Goal: Transaction & Acquisition: Purchase product/service

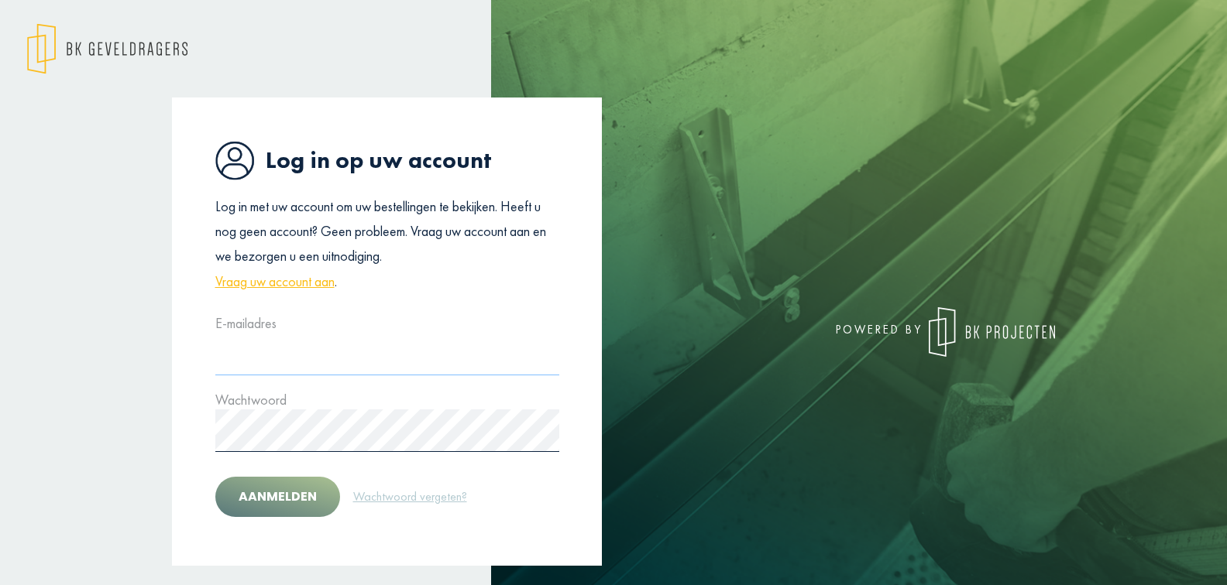
type input "**********"
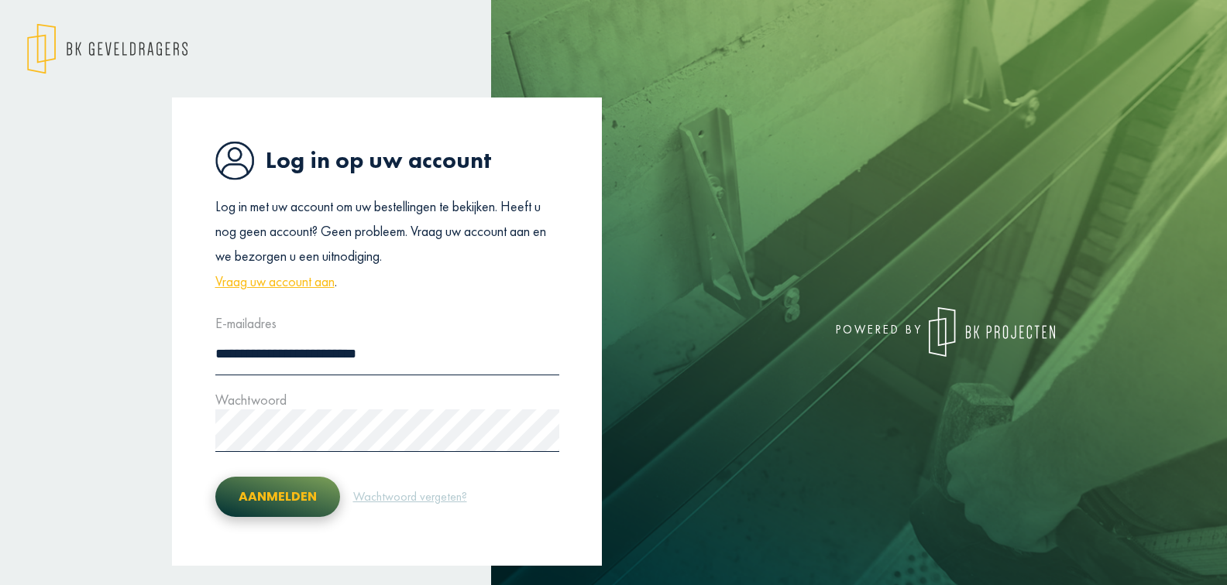
drag, startPoint x: 287, startPoint y: 487, endPoint x: 276, endPoint y: 488, distance: 10.9
click at [286, 487] on button "Aanmelden" at bounding box center [277, 497] width 125 height 40
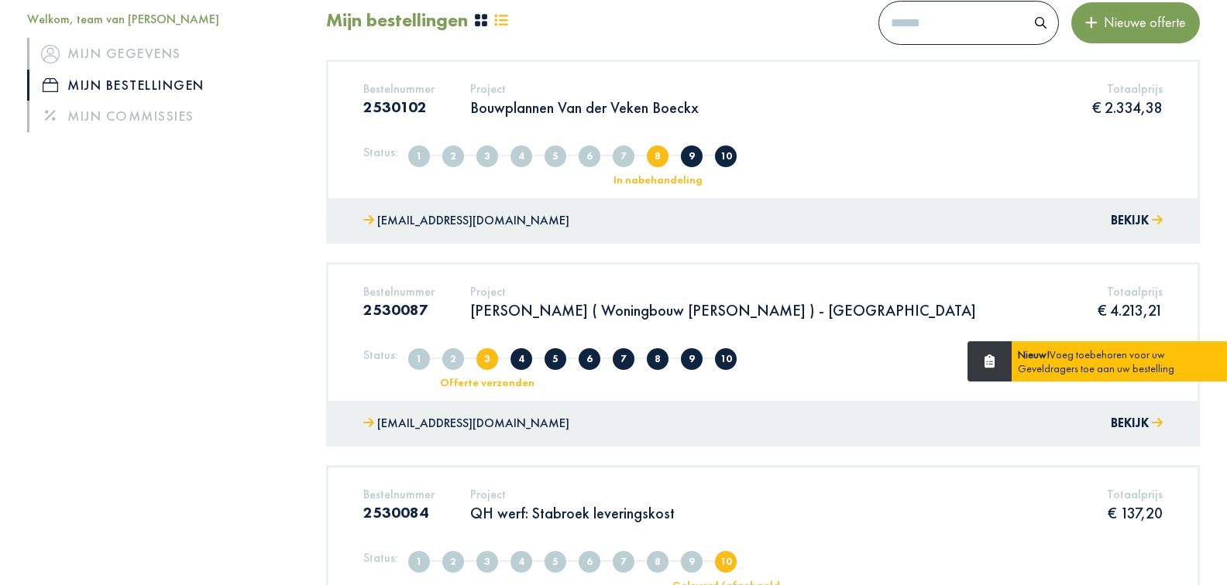
scroll to position [208, 0]
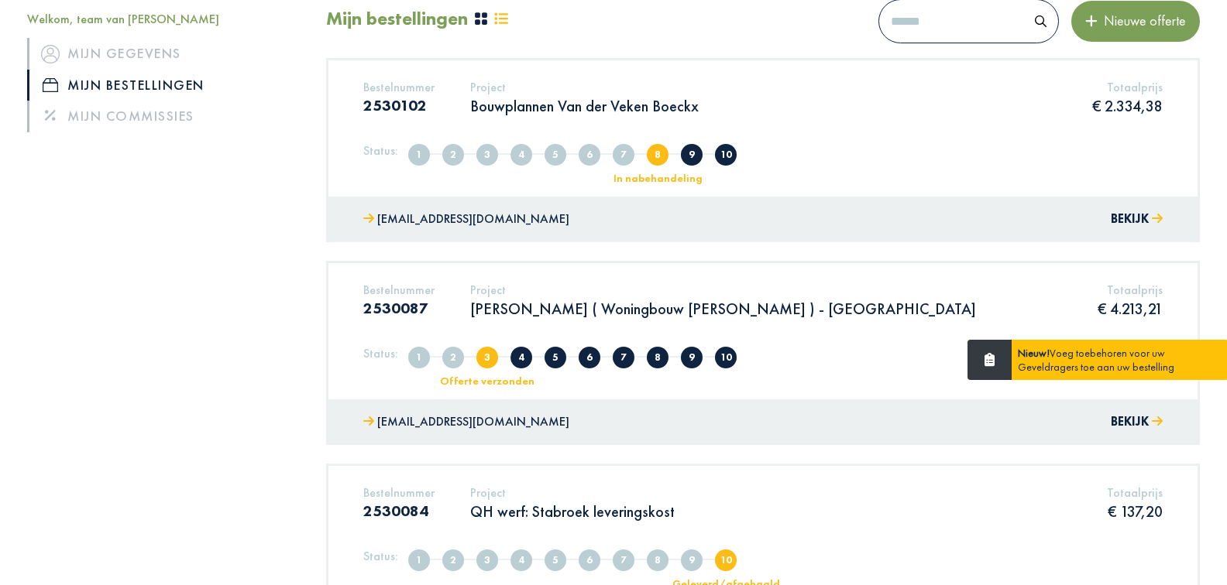
click at [513, 356] on span "4" at bounding box center [521, 358] width 22 height 22
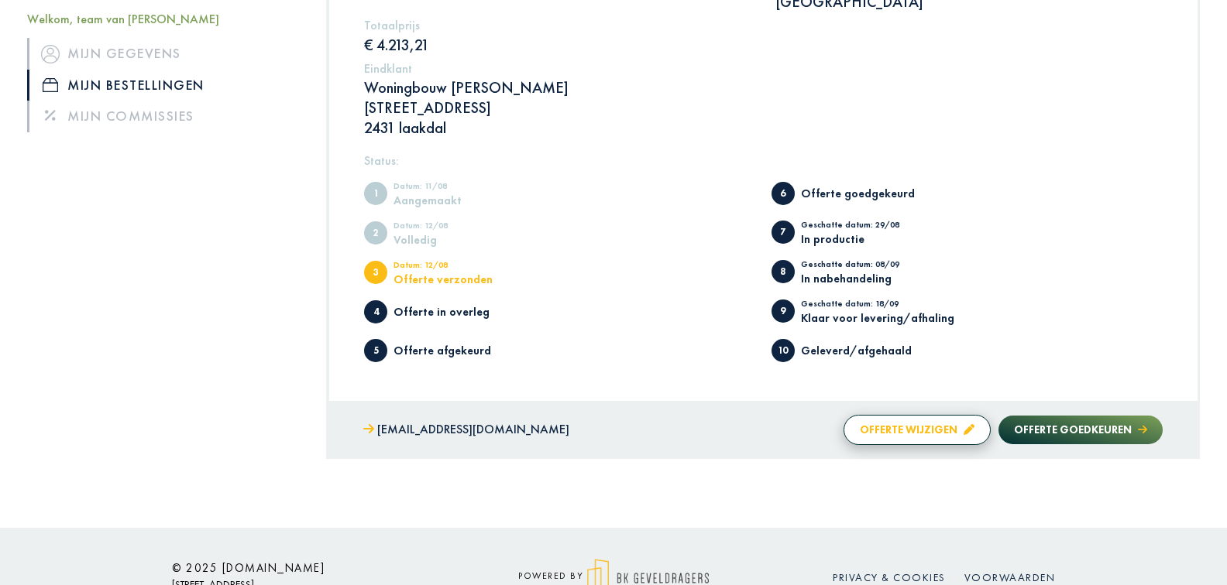
scroll to position [630, 0]
click at [916, 416] on button "Offerte wijzigen" at bounding box center [916, 431] width 147 height 30
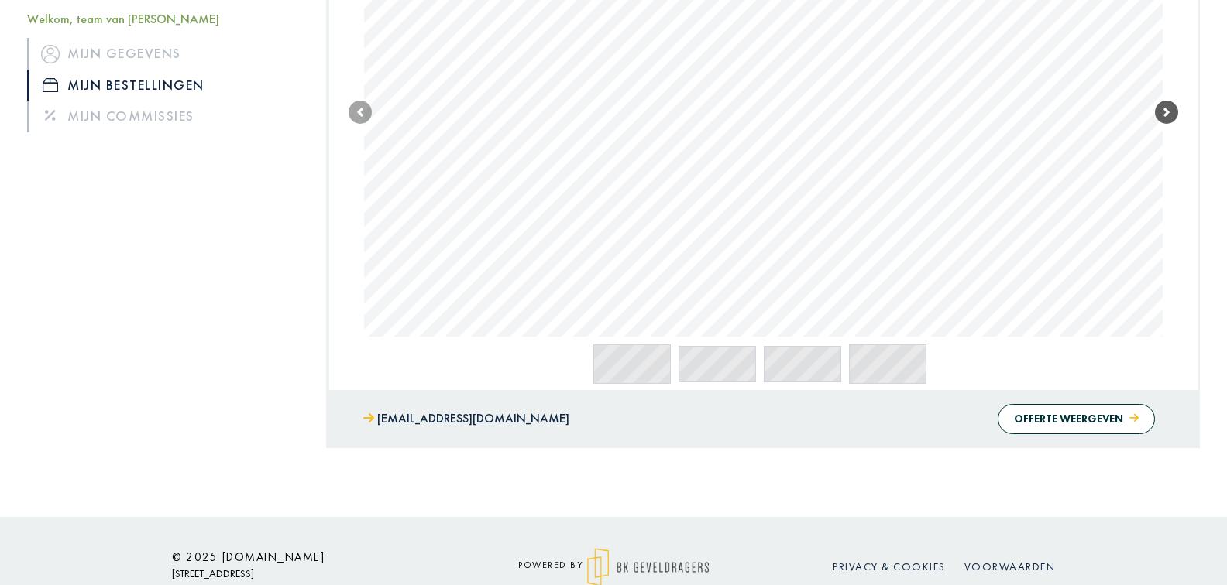
scroll to position [544, 0]
click at [1077, 405] on button "Offerte weergeven" at bounding box center [1075, 420] width 157 height 30
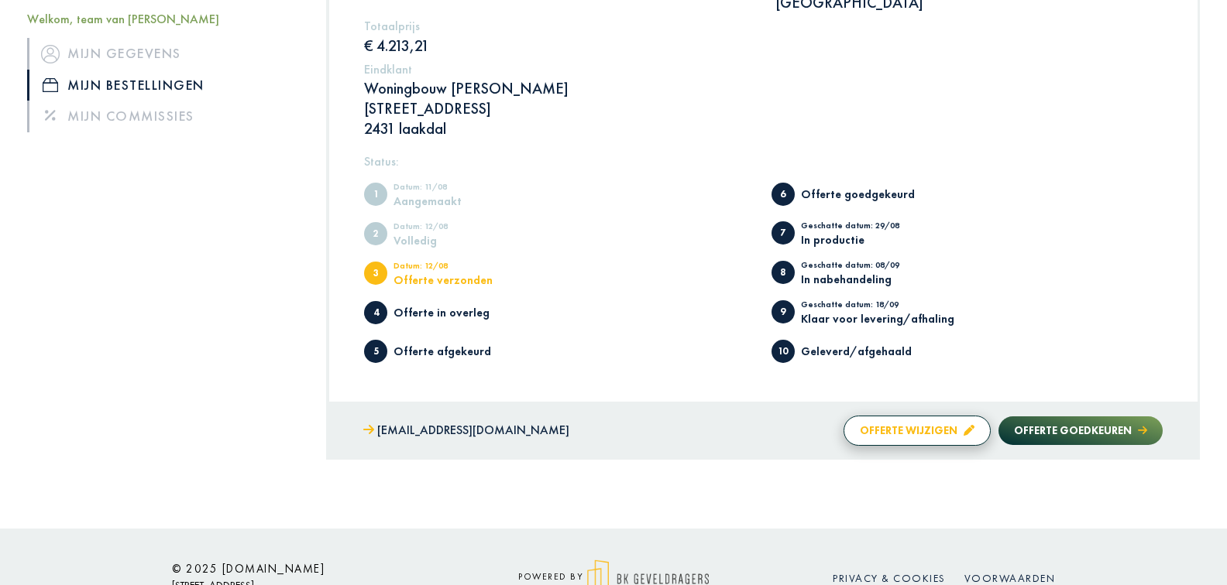
click at [928, 416] on button "Offerte wijzigen" at bounding box center [916, 431] width 147 height 30
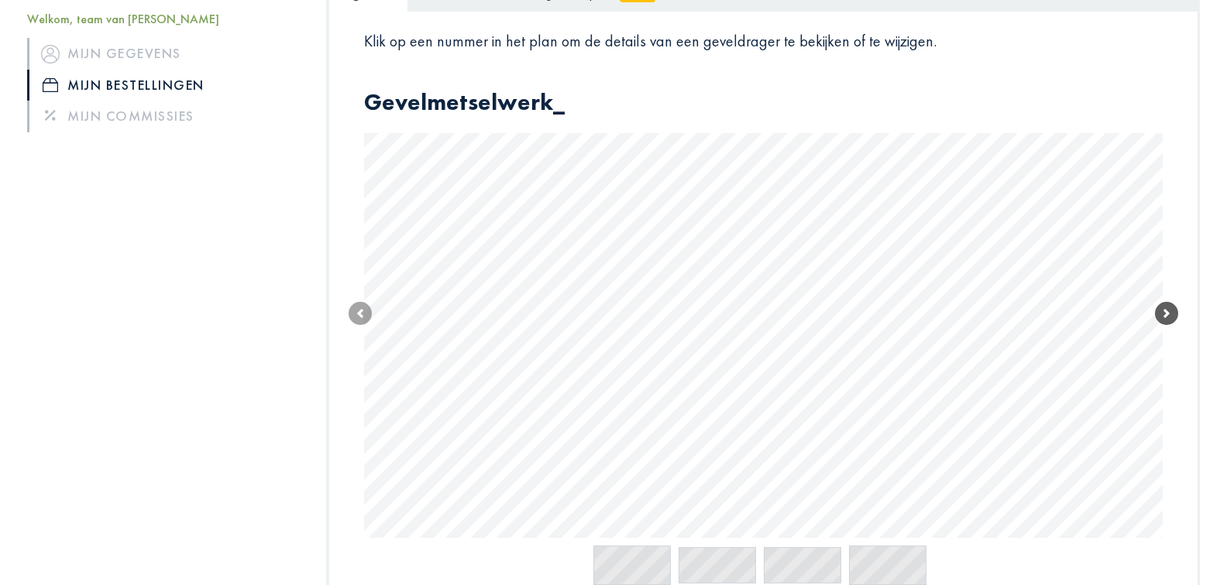
click at [1169, 302] on span at bounding box center [1166, 313] width 23 height 23
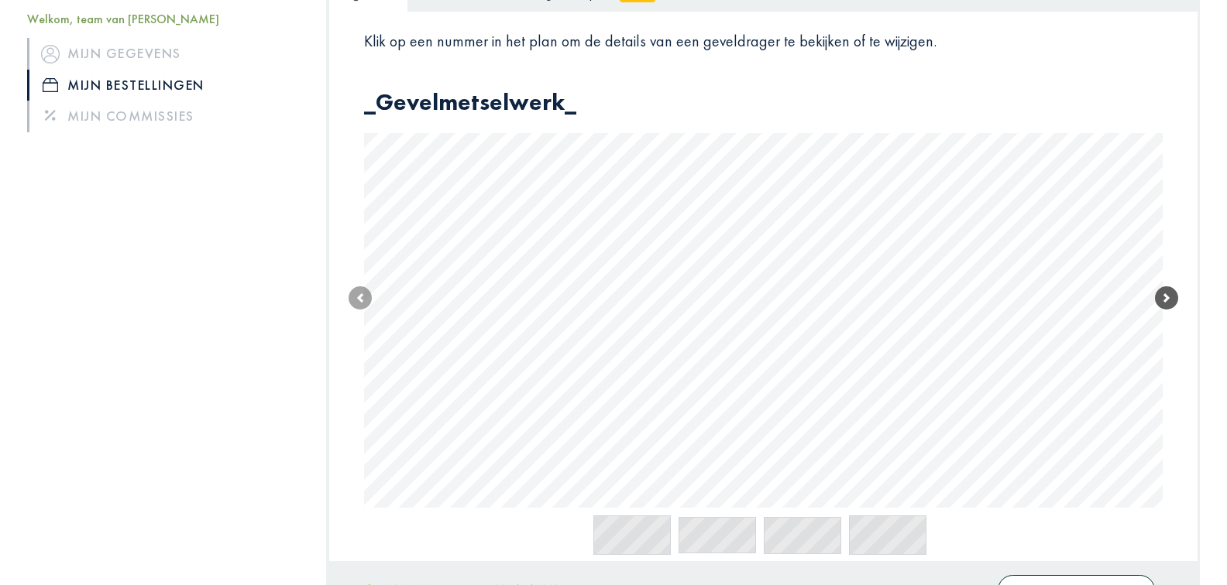
click at [1169, 283] on link "Next" at bounding box center [1166, 298] width 23 height 420
click at [1169, 283] on link "Next" at bounding box center [1166, 300] width 23 height 424
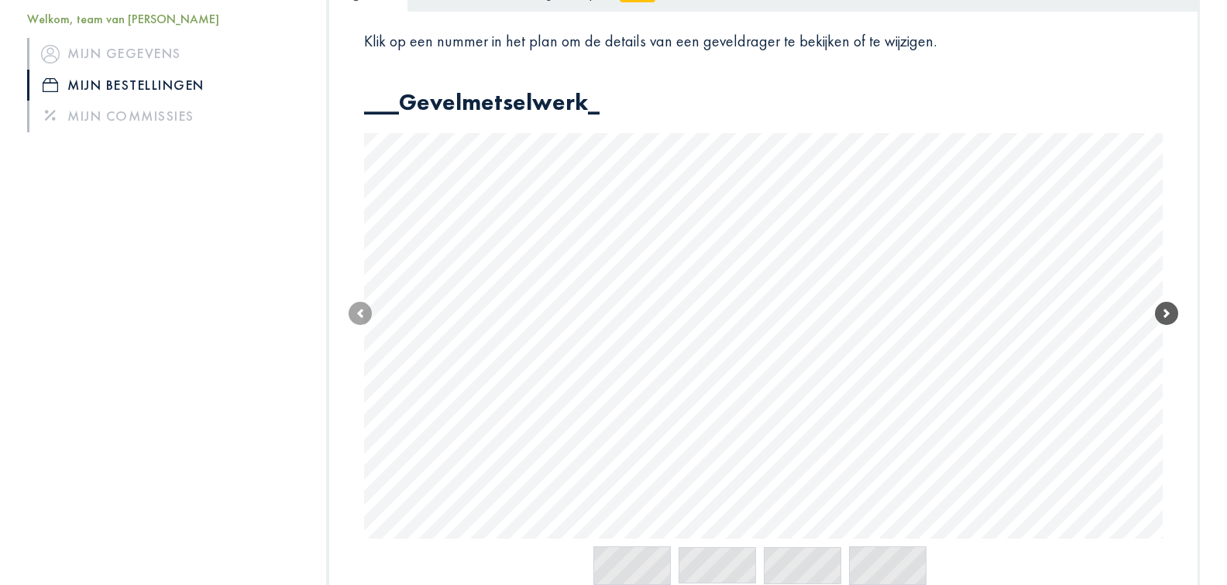
click at [1169, 302] on span at bounding box center [1166, 313] width 23 height 23
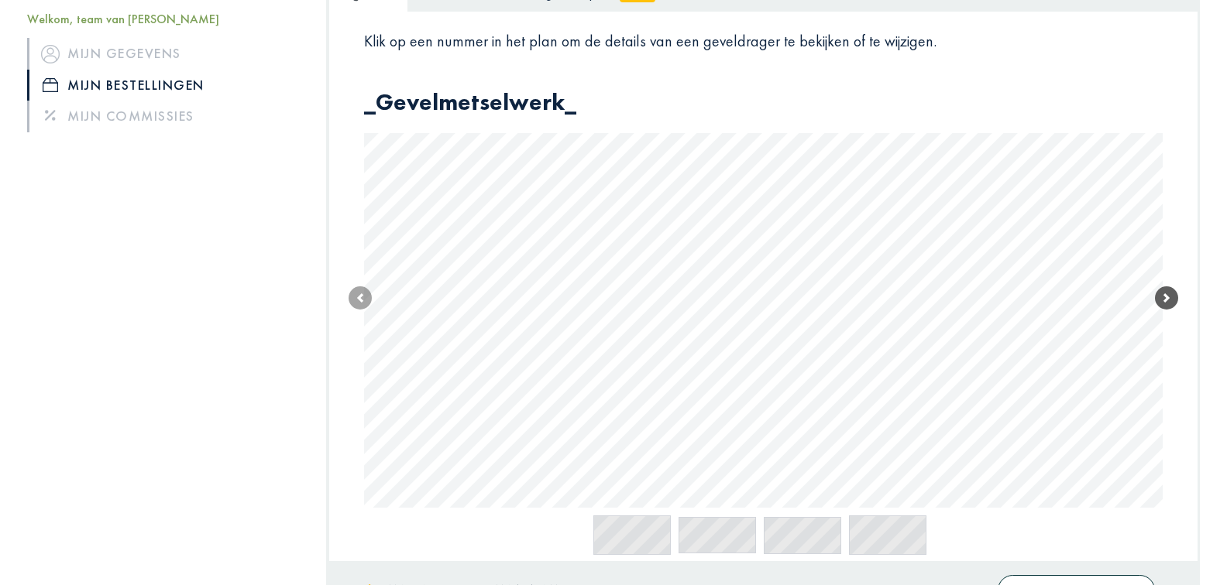
click at [1169, 283] on link "Next" at bounding box center [1166, 298] width 23 height 420
click at [1169, 283] on link "Next" at bounding box center [1166, 300] width 23 height 424
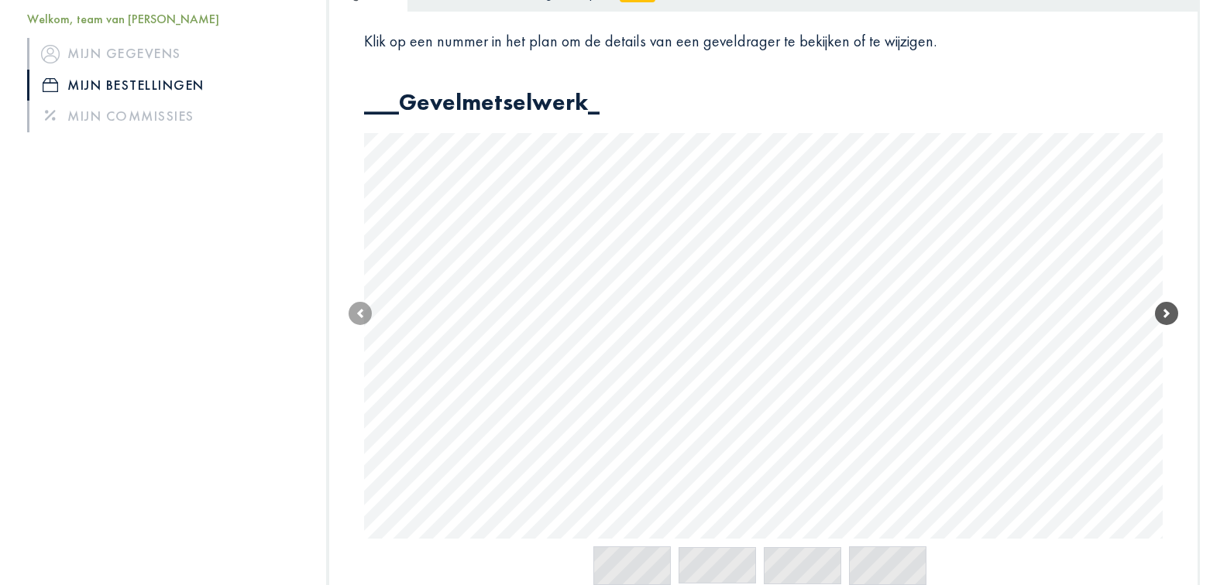
click at [1169, 302] on span at bounding box center [1166, 313] width 23 height 23
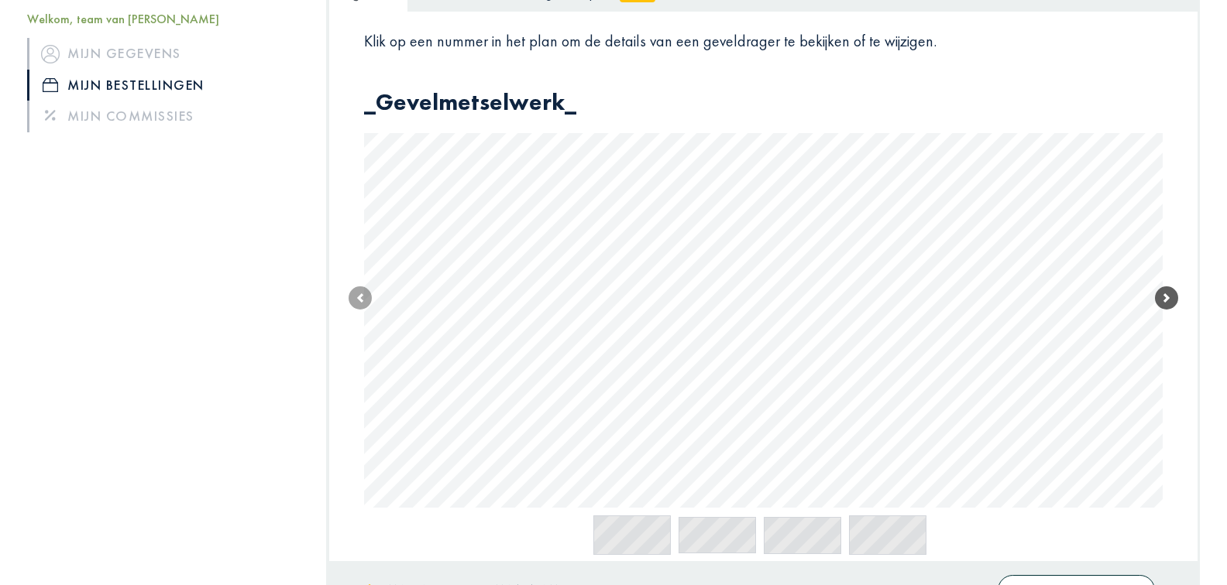
click at [1169, 283] on link "Next" at bounding box center [1166, 298] width 23 height 420
click at [1169, 283] on link "Next" at bounding box center [1166, 300] width 23 height 424
click at [1169, 290] on span at bounding box center [1166, 301] width 23 height 23
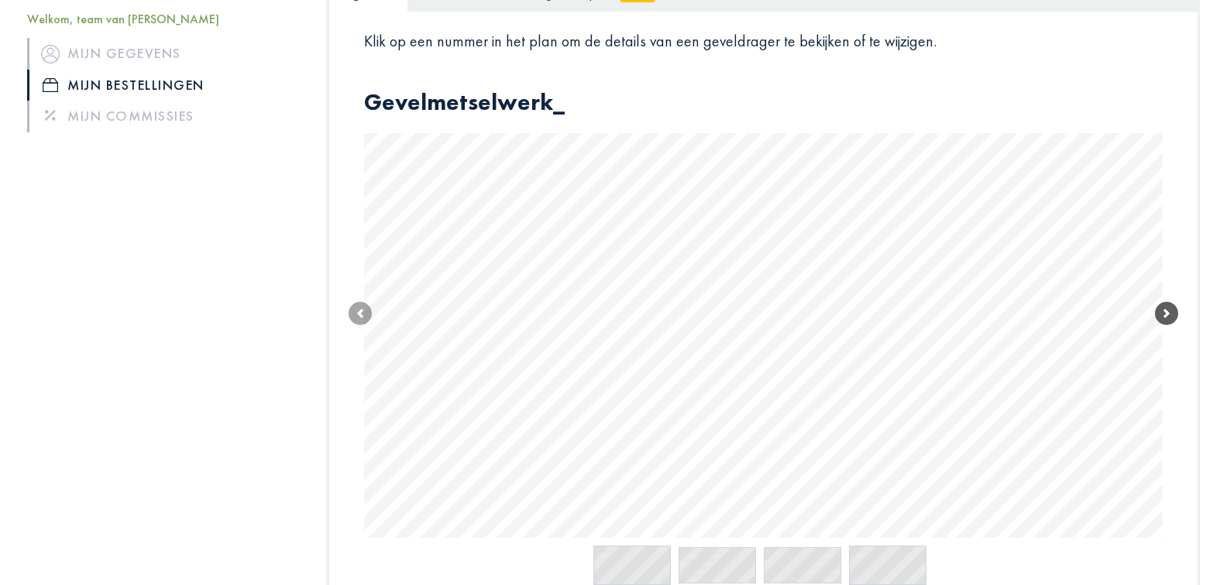
click at [1169, 302] on span at bounding box center [1166, 313] width 23 height 23
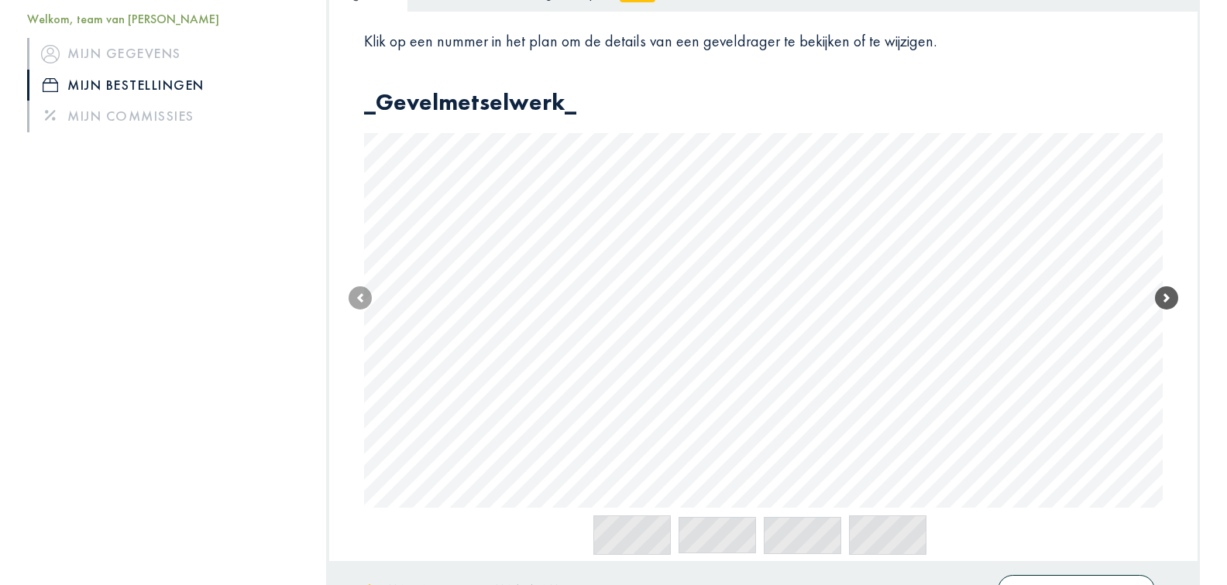
click at [1169, 283] on link "Next" at bounding box center [1166, 298] width 23 height 420
click at [1169, 283] on link "Next" at bounding box center [1166, 300] width 23 height 424
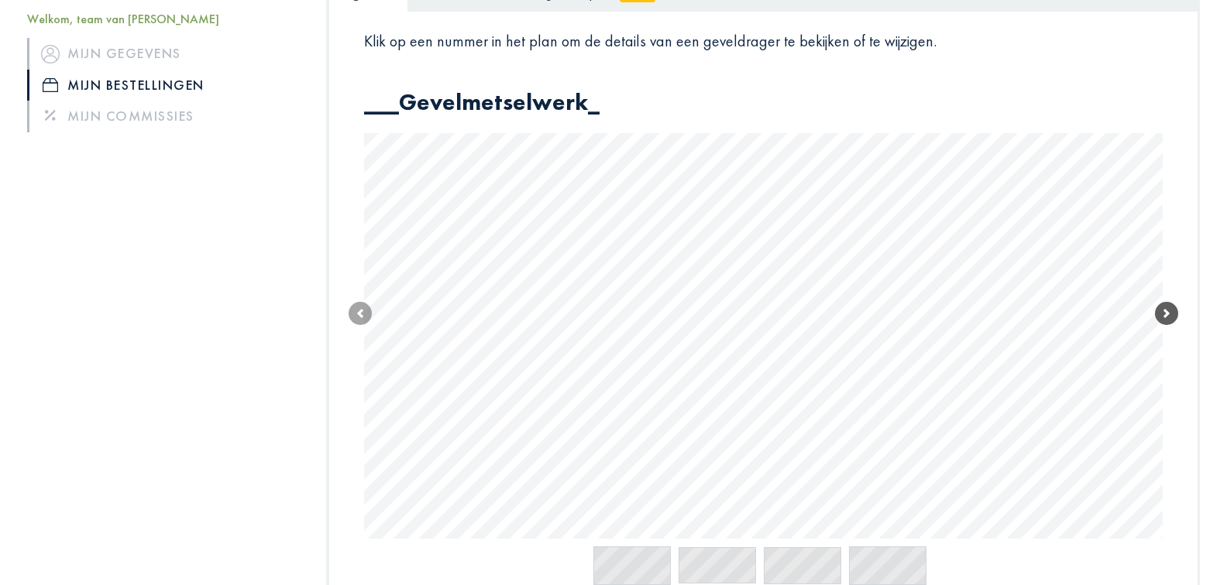
click at [1169, 302] on span at bounding box center [1166, 313] width 23 height 23
click at [1169, 283] on link "Next" at bounding box center [1166, 313] width 23 height 450
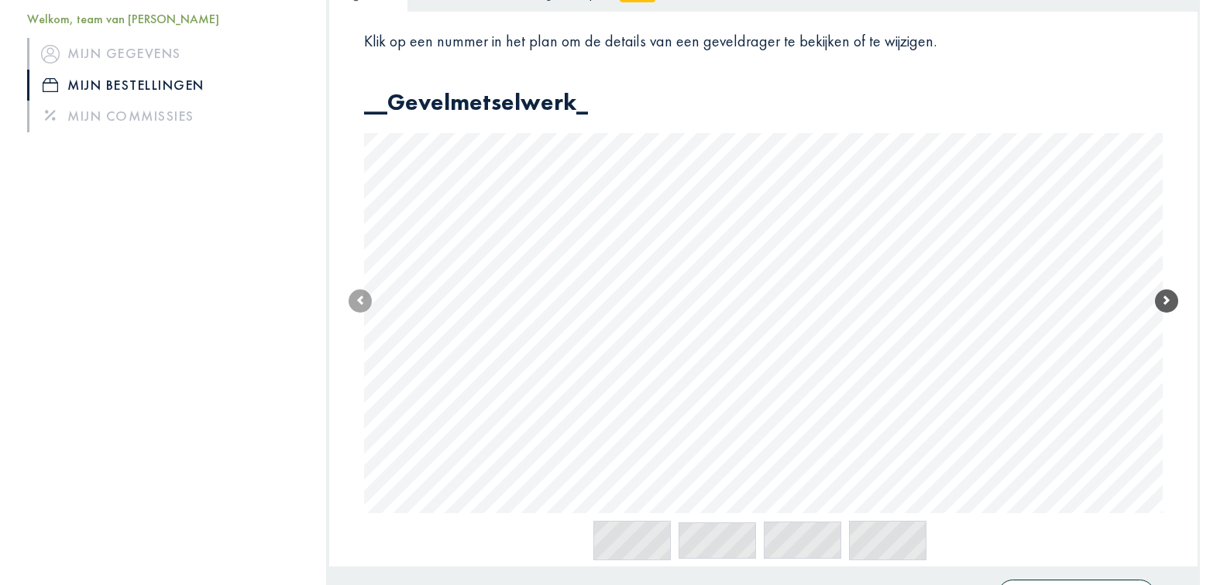
click at [1169, 283] on link "Next" at bounding box center [1166, 300] width 23 height 424
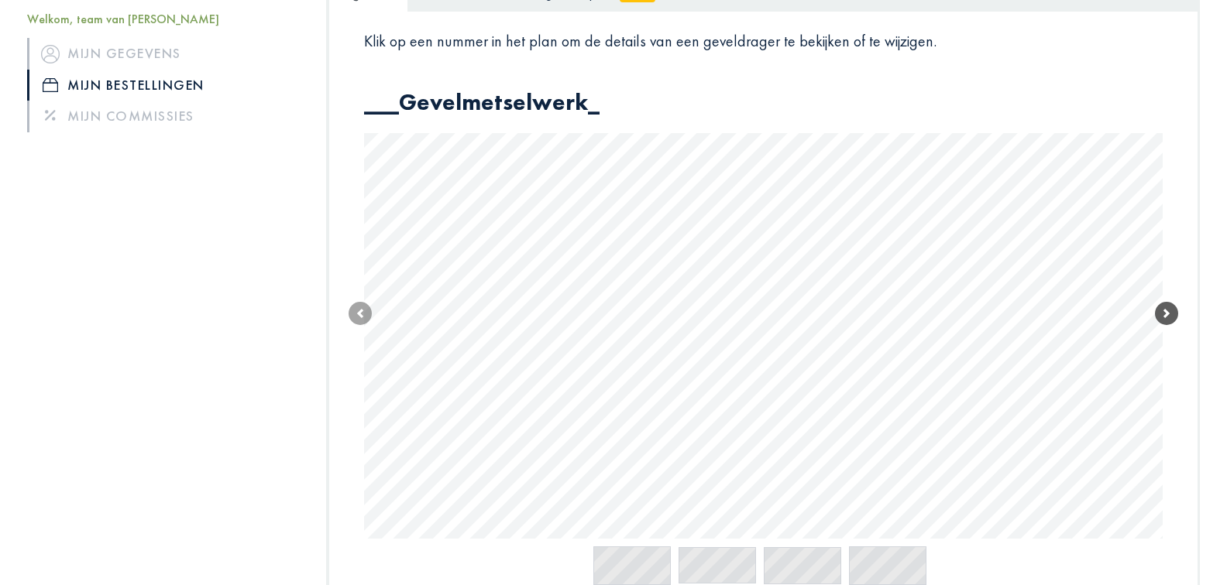
click at [1169, 302] on span at bounding box center [1166, 313] width 23 height 23
click at [1169, 283] on link "Next" at bounding box center [1166, 313] width 23 height 450
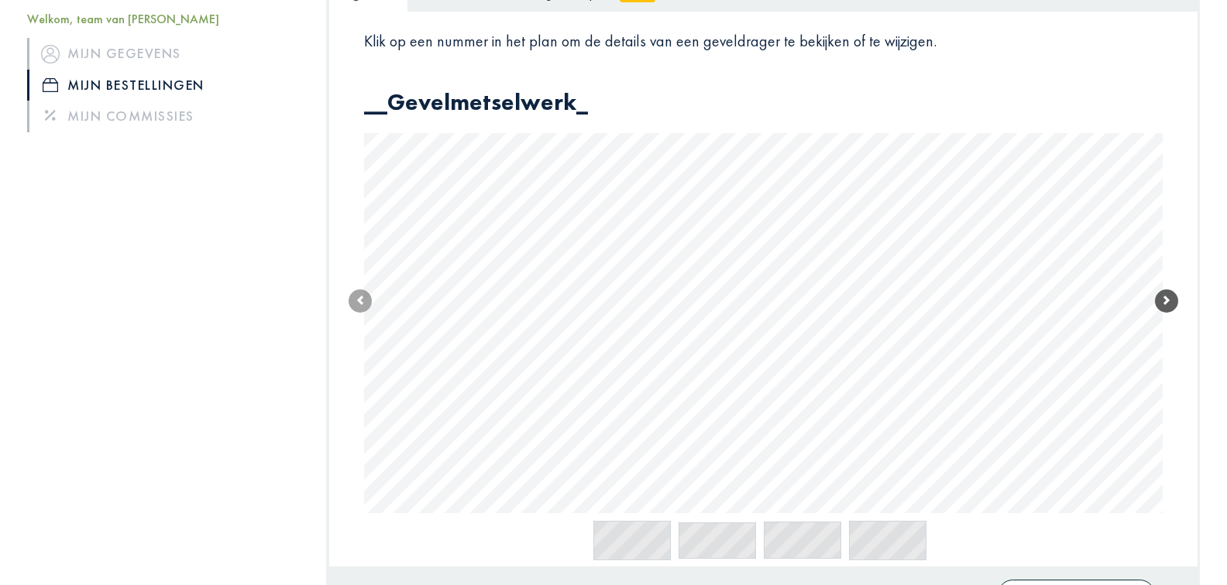
click at [1169, 283] on link "Next" at bounding box center [1166, 300] width 23 height 424
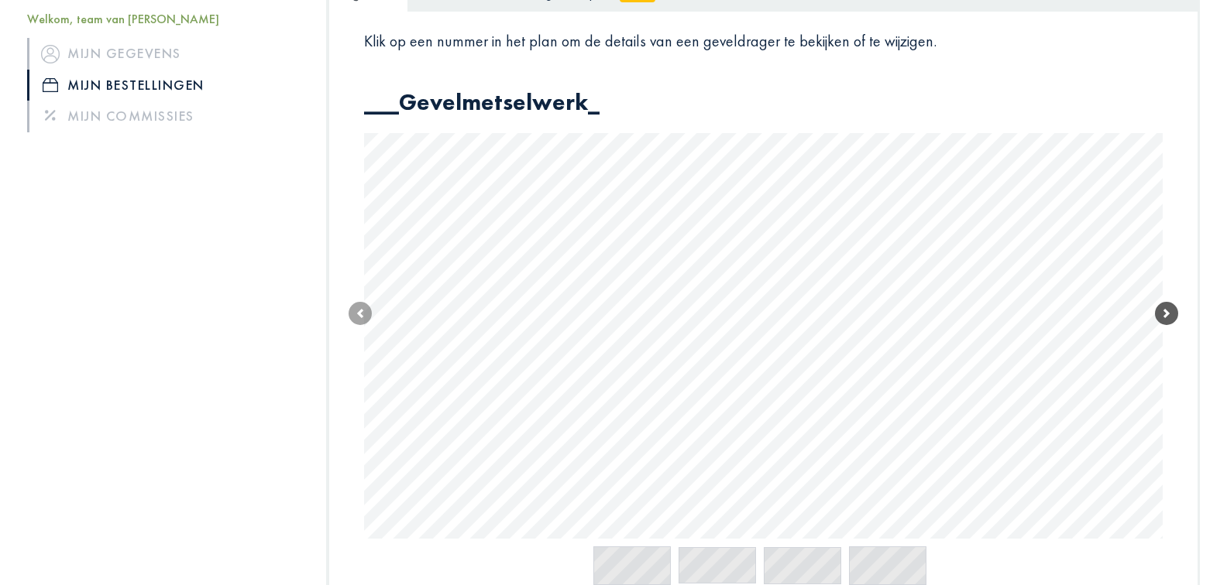
click at [1169, 302] on span at bounding box center [1166, 313] width 23 height 23
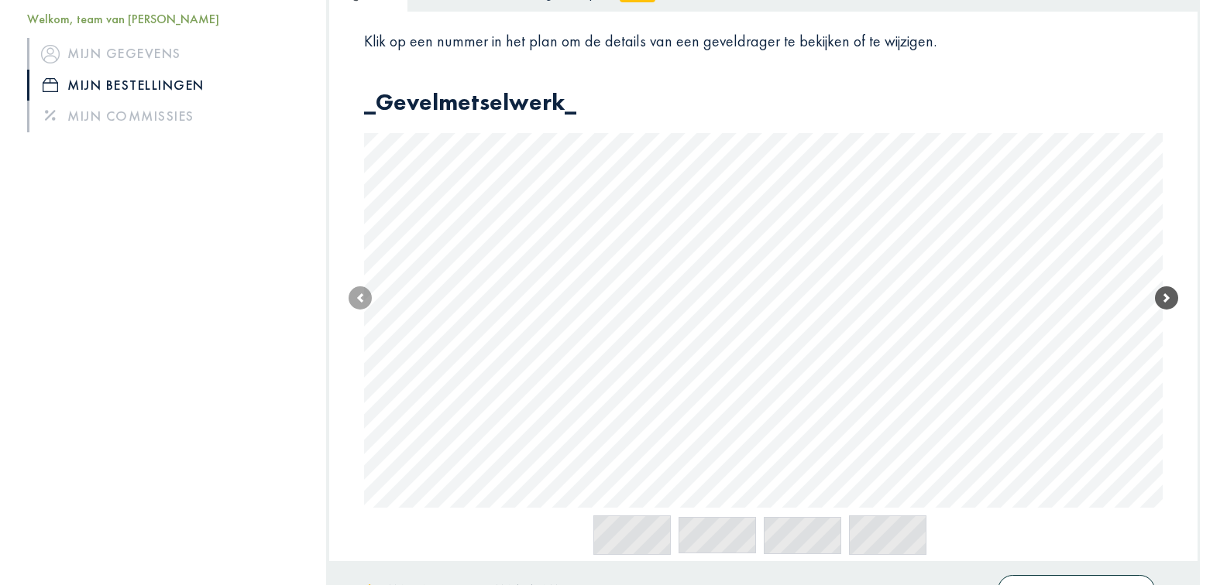
click at [1169, 283] on link "Next" at bounding box center [1166, 298] width 23 height 420
click at [1169, 283] on link "Next" at bounding box center [1166, 300] width 23 height 424
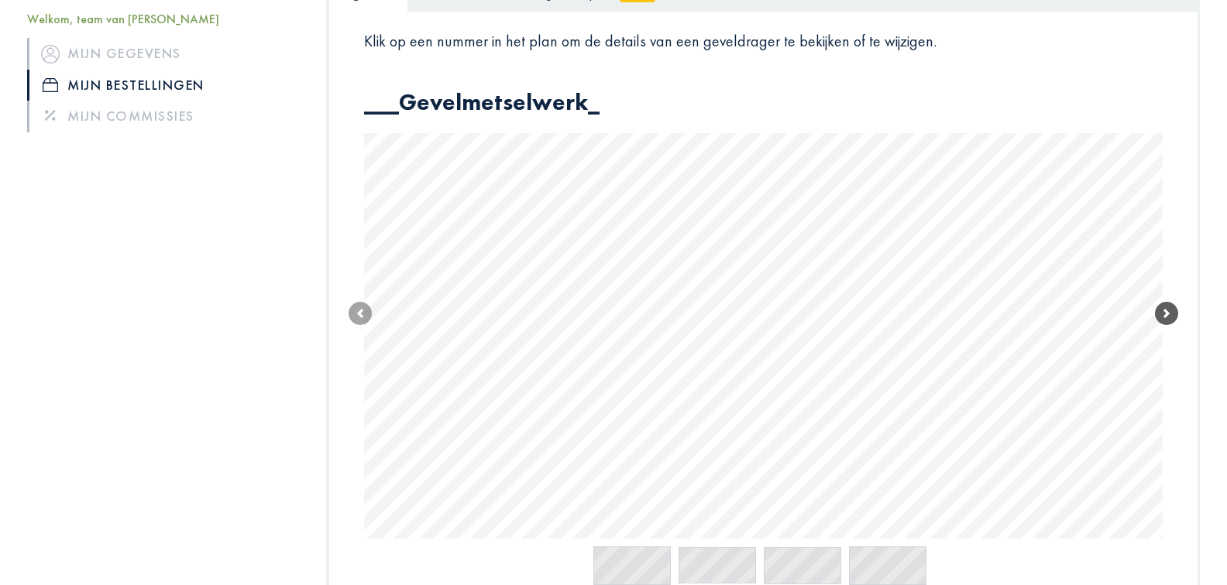
click at [1169, 302] on span at bounding box center [1166, 313] width 23 height 23
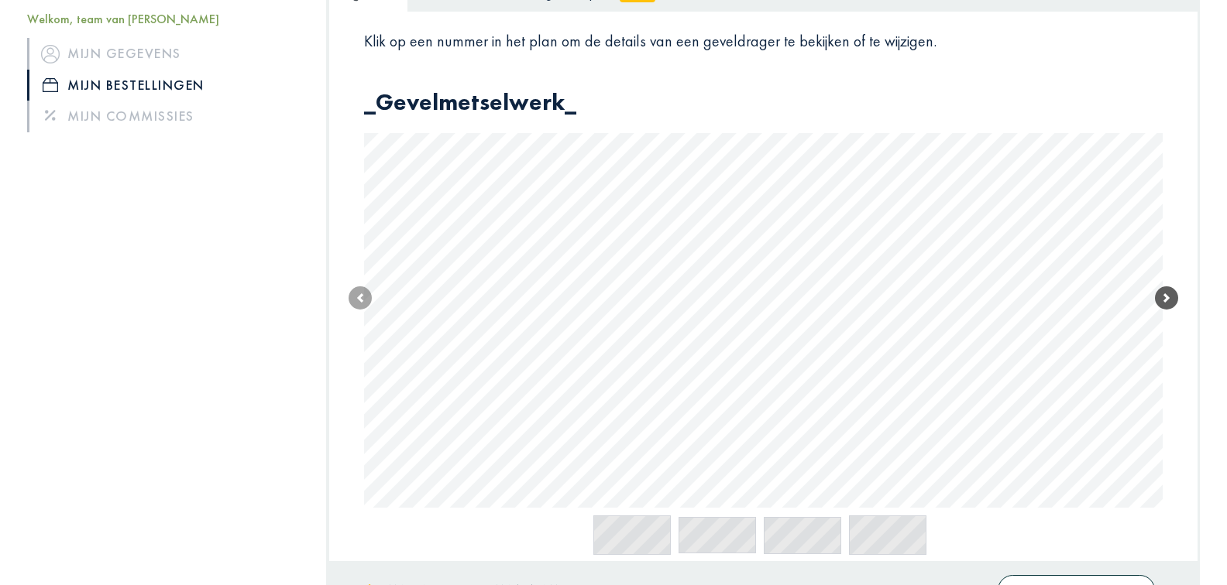
click at [1169, 283] on link "Next" at bounding box center [1166, 298] width 23 height 420
click at [1169, 283] on link "Next" at bounding box center [1166, 300] width 23 height 424
click at [1169, 290] on span at bounding box center [1166, 301] width 23 height 23
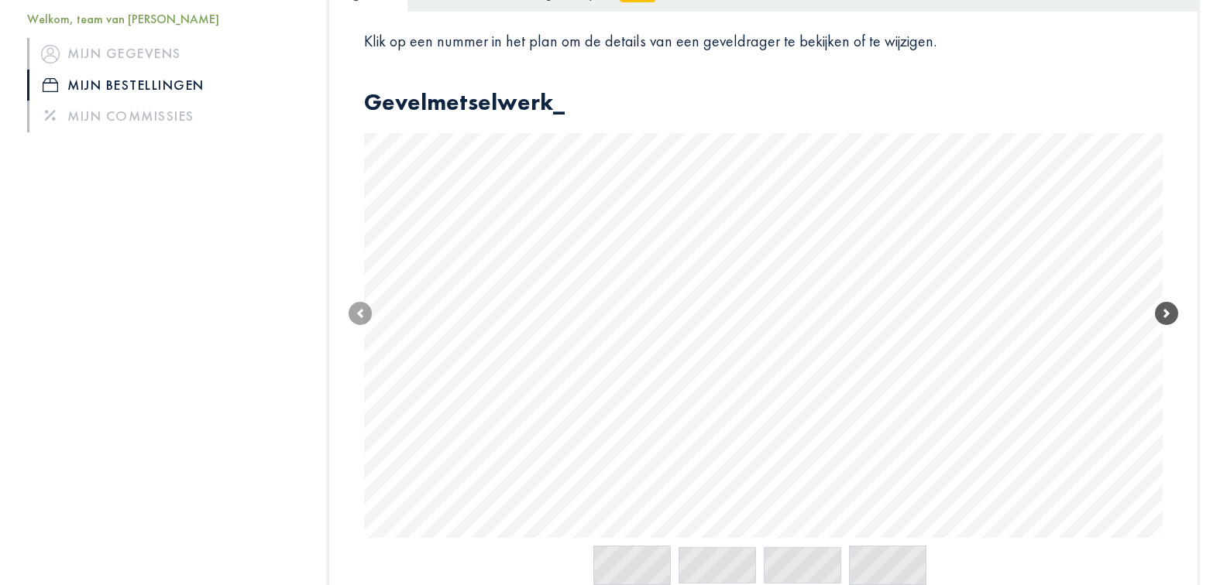
click at [1169, 302] on span at bounding box center [1166, 313] width 23 height 23
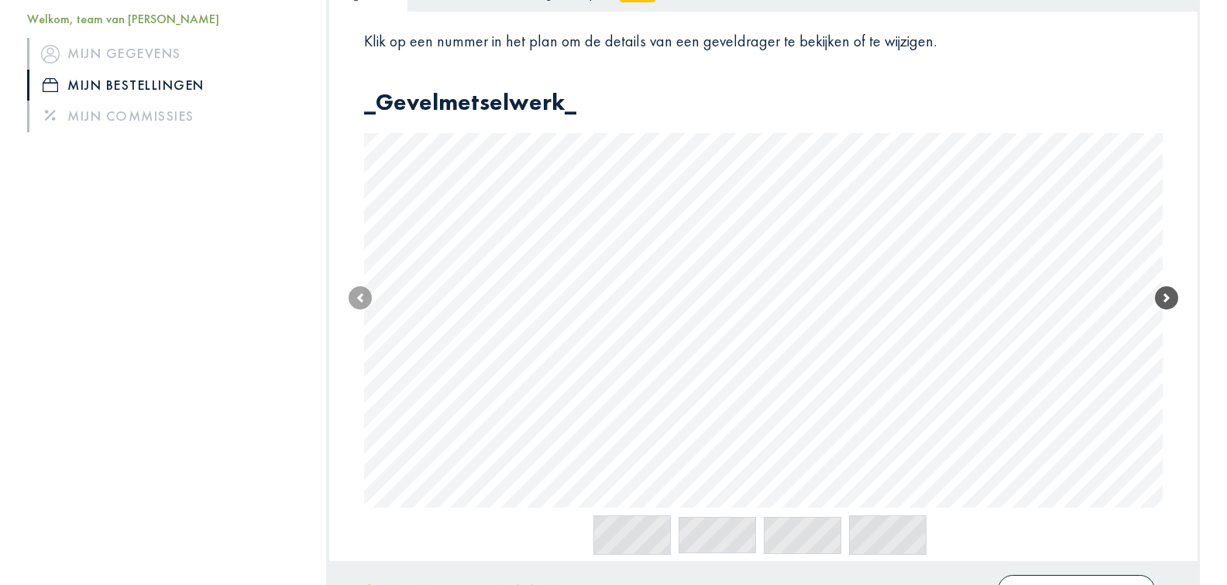
click at [1169, 282] on link "Next" at bounding box center [1166, 298] width 23 height 420
click at [1169, 282] on link "Next" at bounding box center [1166, 300] width 23 height 424
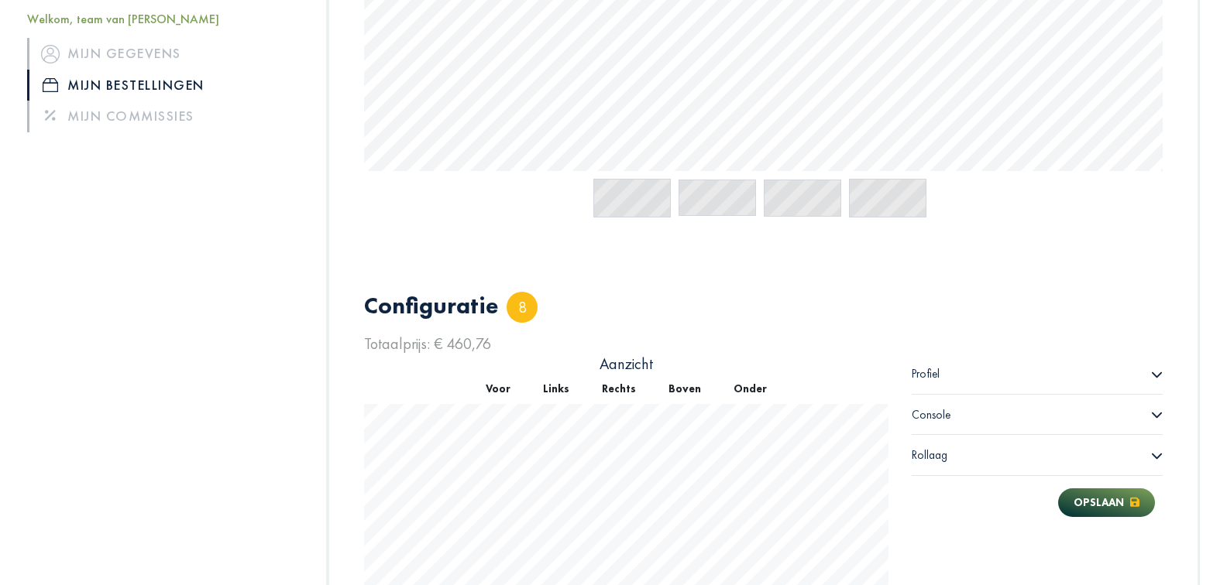
scroll to position [708, 0]
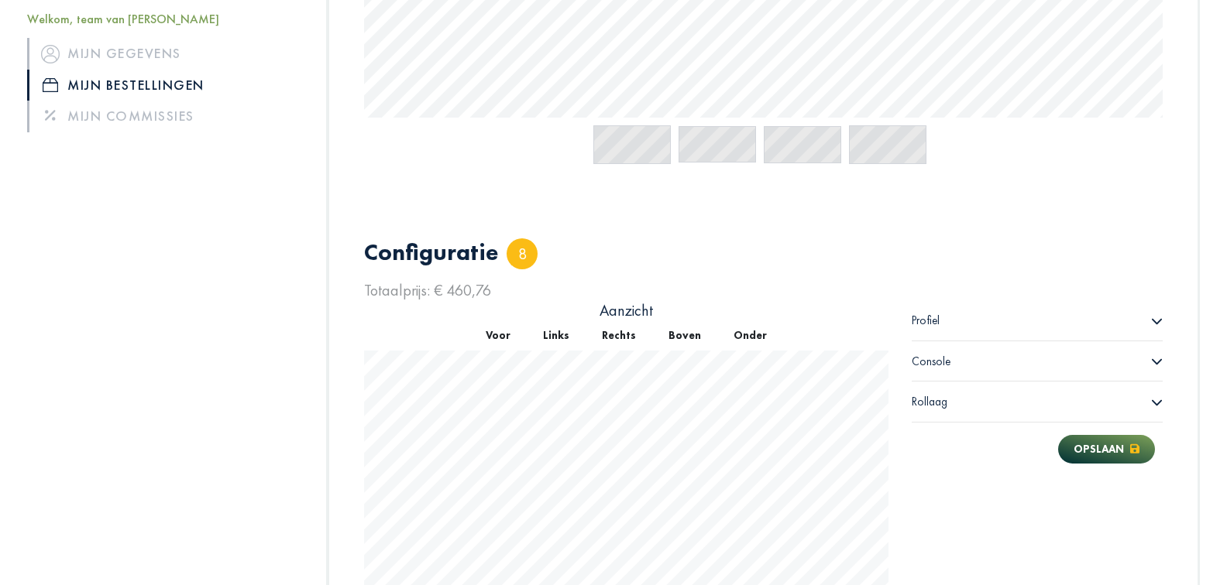
click at [1157, 315] on icon at bounding box center [1157, 321] width 12 height 12
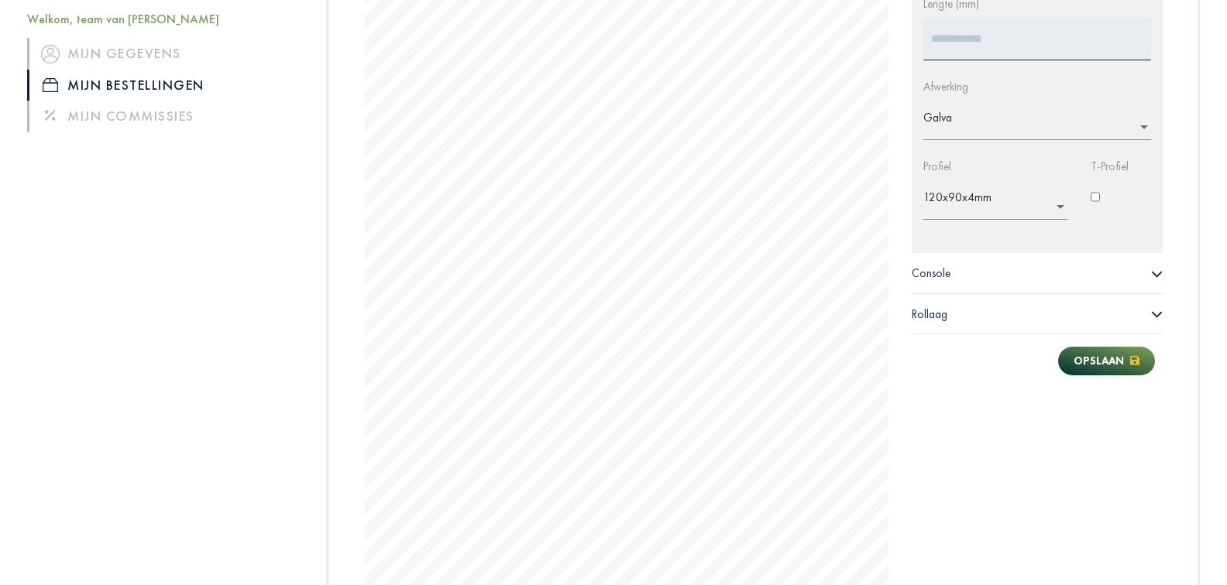
scroll to position [1070, 0]
click at [1155, 266] on icon at bounding box center [1157, 272] width 12 height 12
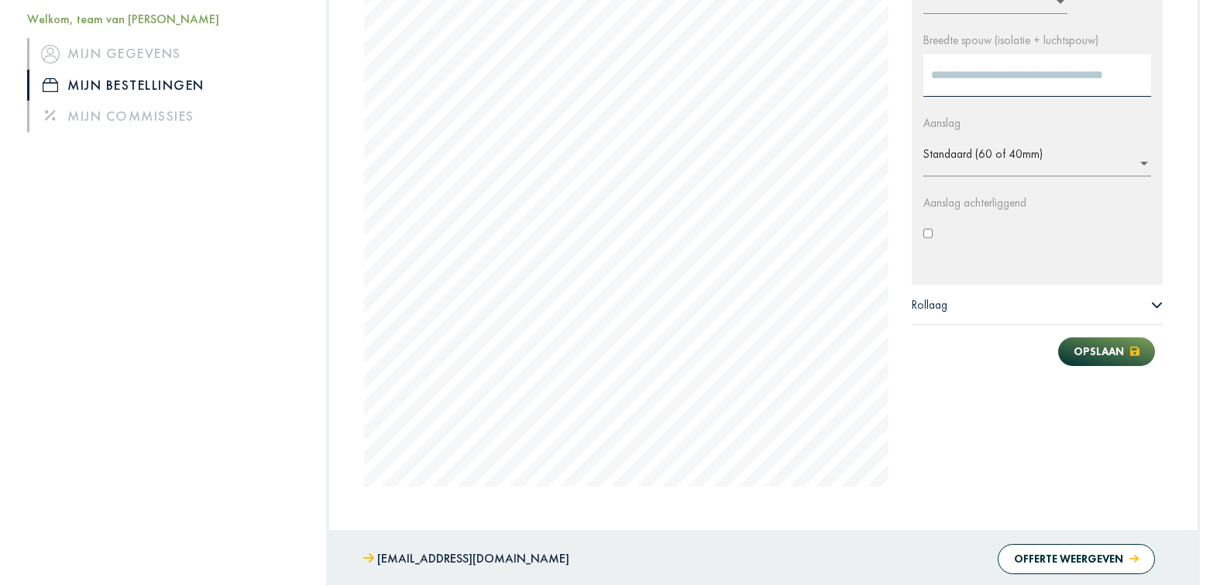
scroll to position [1426, 0]
click at [1155, 297] on icon at bounding box center [1157, 303] width 12 height 12
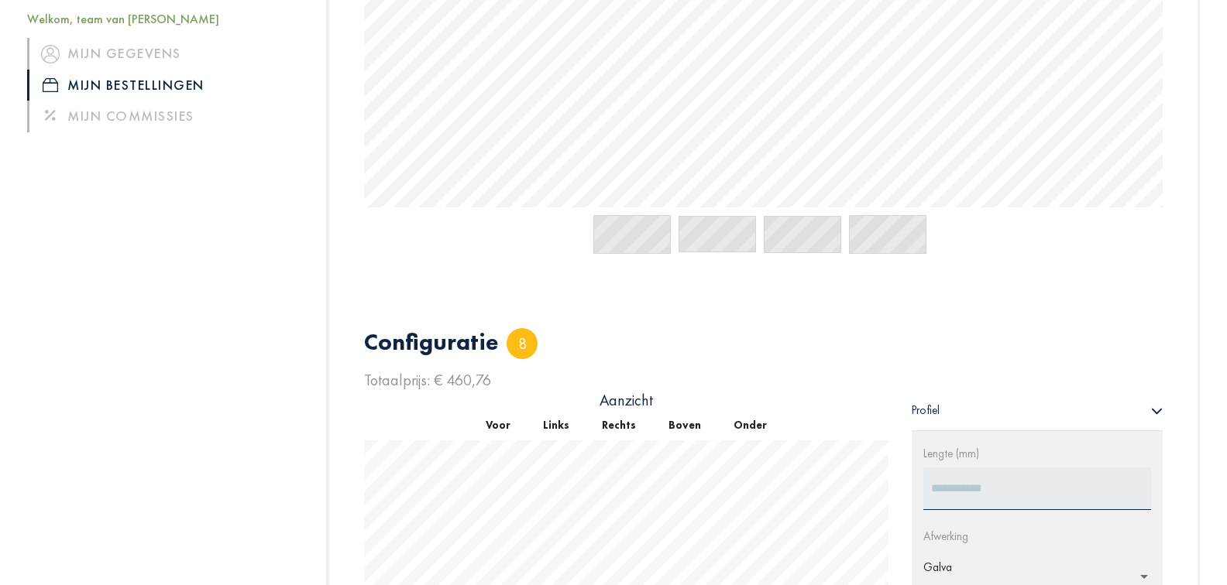
scroll to position [685, 0]
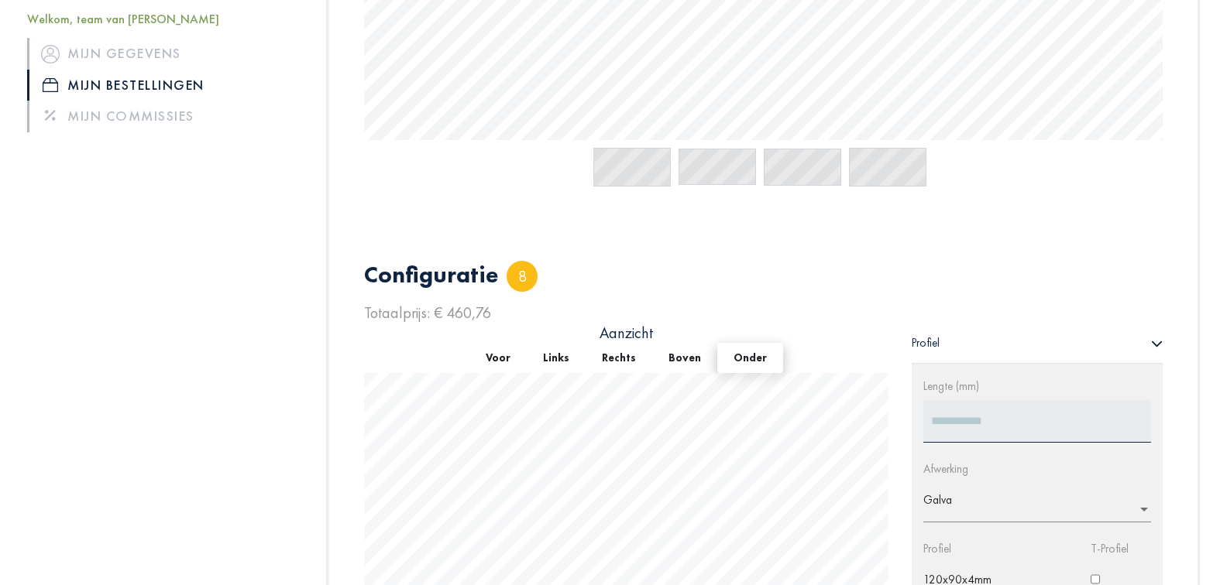
click at [746, 343] on button "Onder" at bounding box center [750, 358] width 66 height 30
click at [744, 343] on button "Onder" at bounding box center [750, 358] width 66 height 30
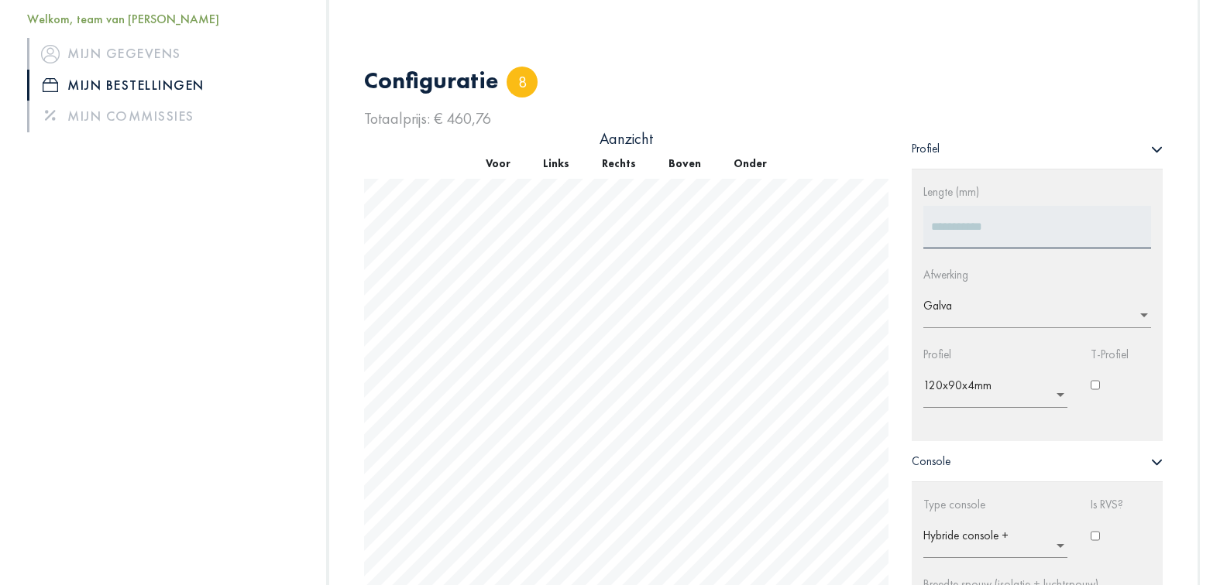
scroll to position [946, 0]
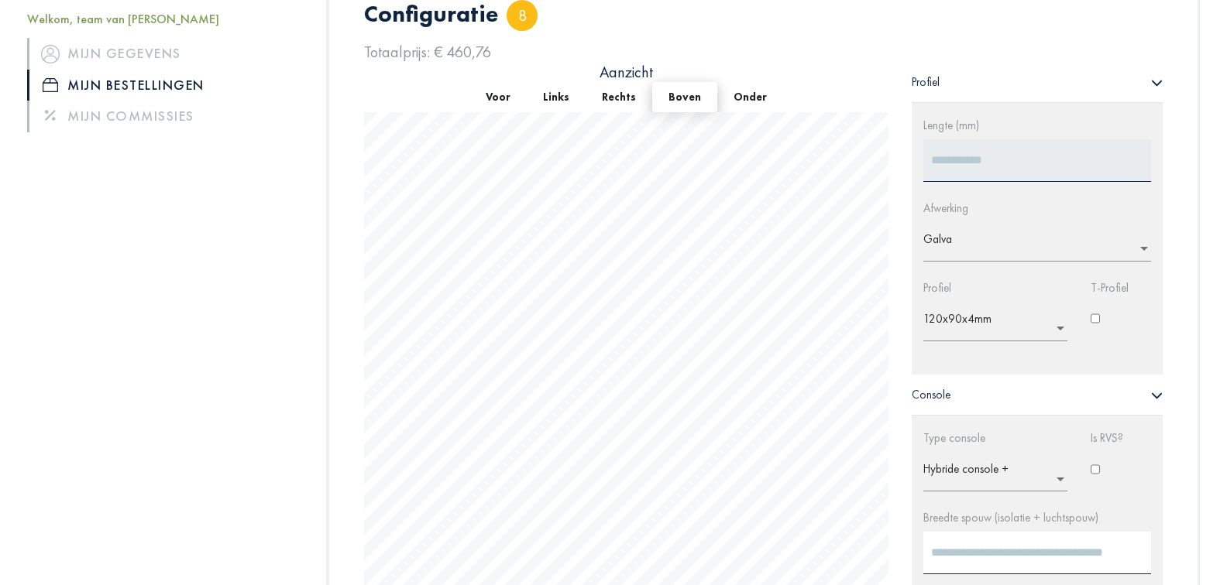
click at [682, 82] on button "Boven" at bounding box center [684, 97] width 65 height 30
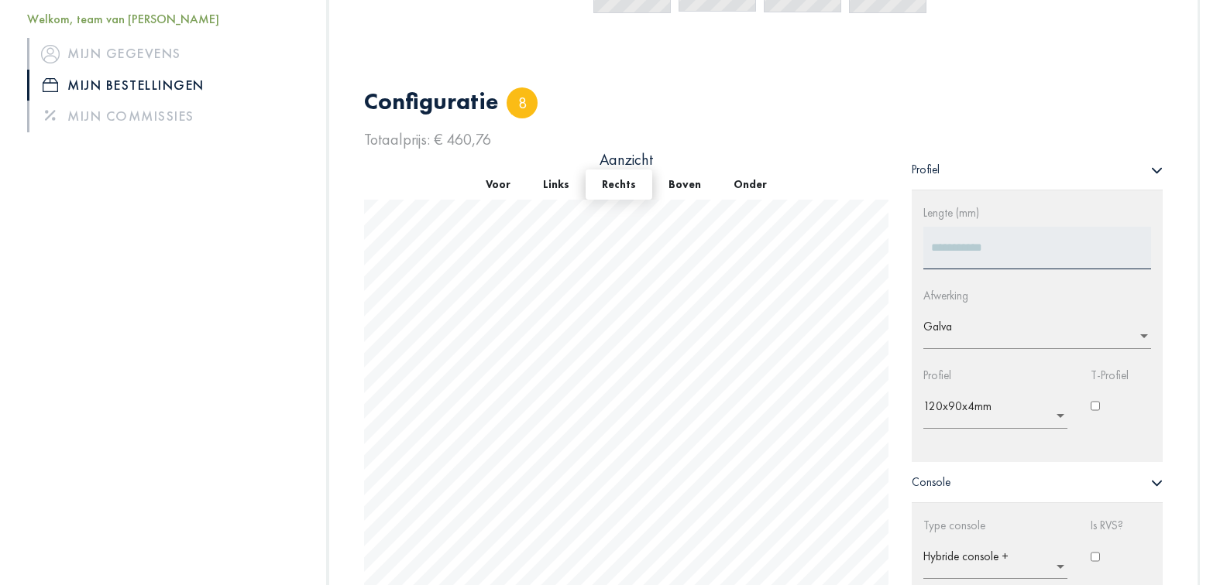
scroll to position [858, 0]
click at [565, 170] on button "Links" at bounding box center [556, 185] width 59 height 30
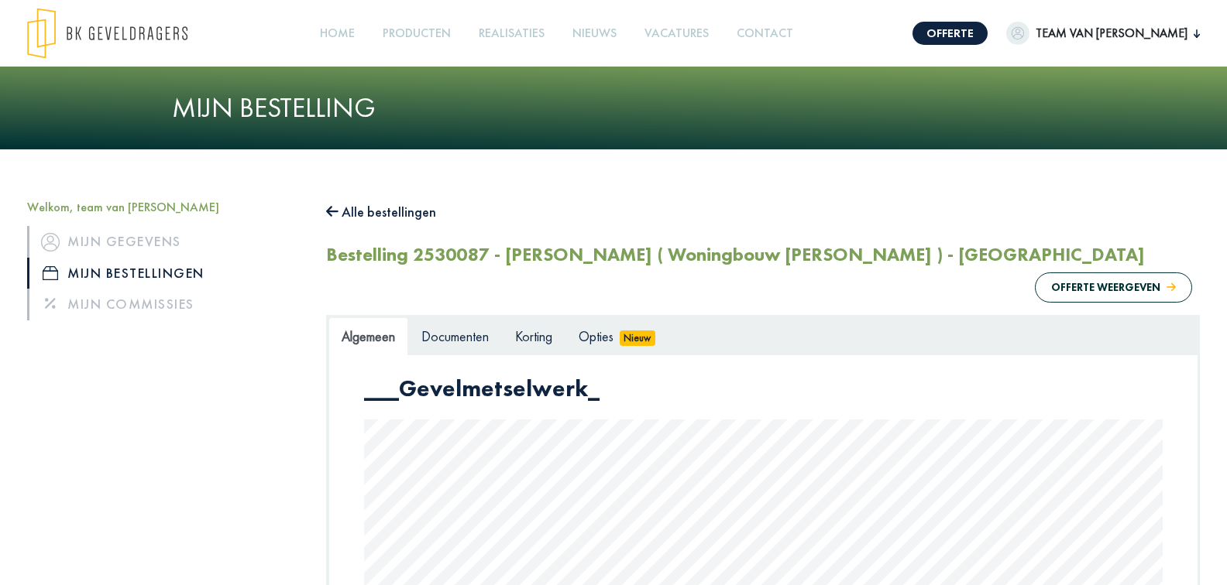
scroll to position [0, 0]
click at [328, 208] on icon at bounding box center [332, 211] width 12 height 14
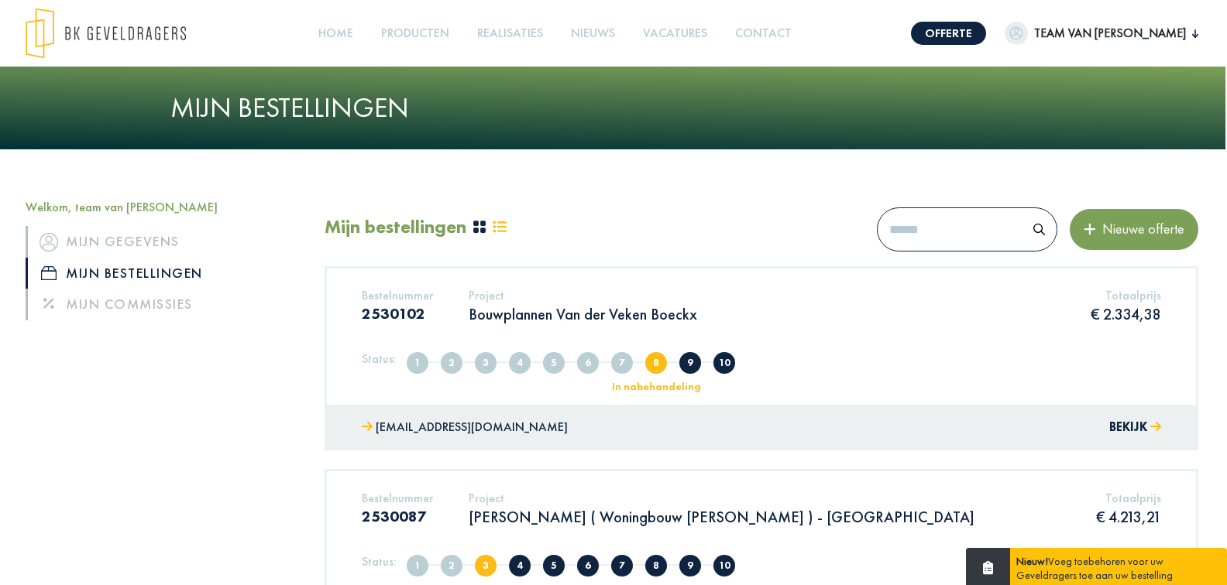
scroll to position [0, 2]
click at [702, 235] on div "Mijn bestellingen Nieuwe offerte" at bounding box center [760, 233] width 873 height 67
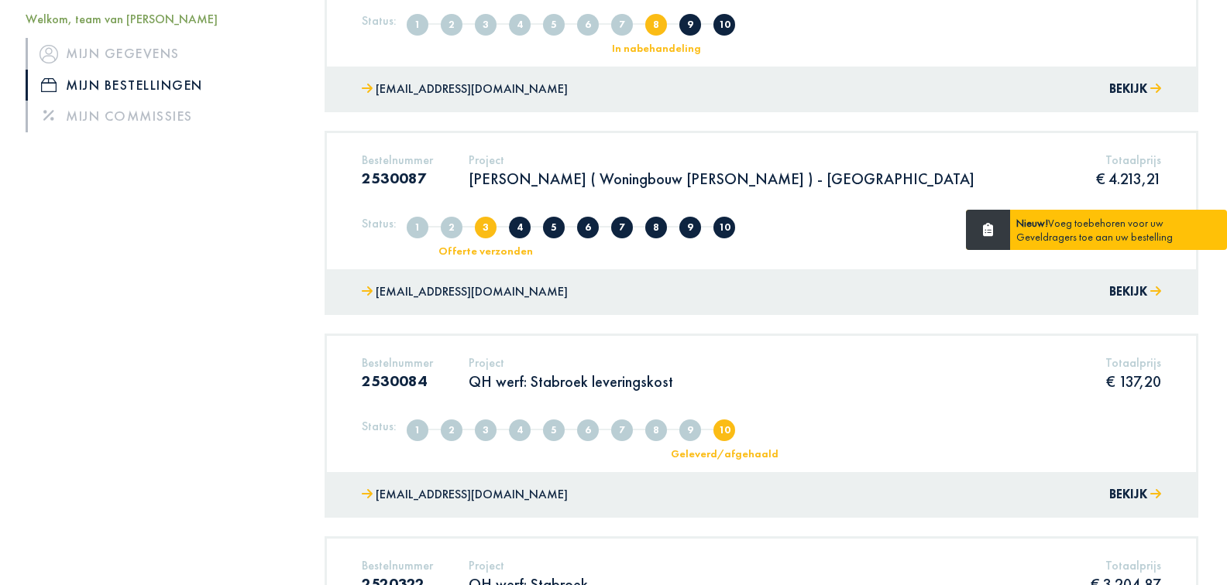
scroll to position [339, 2]
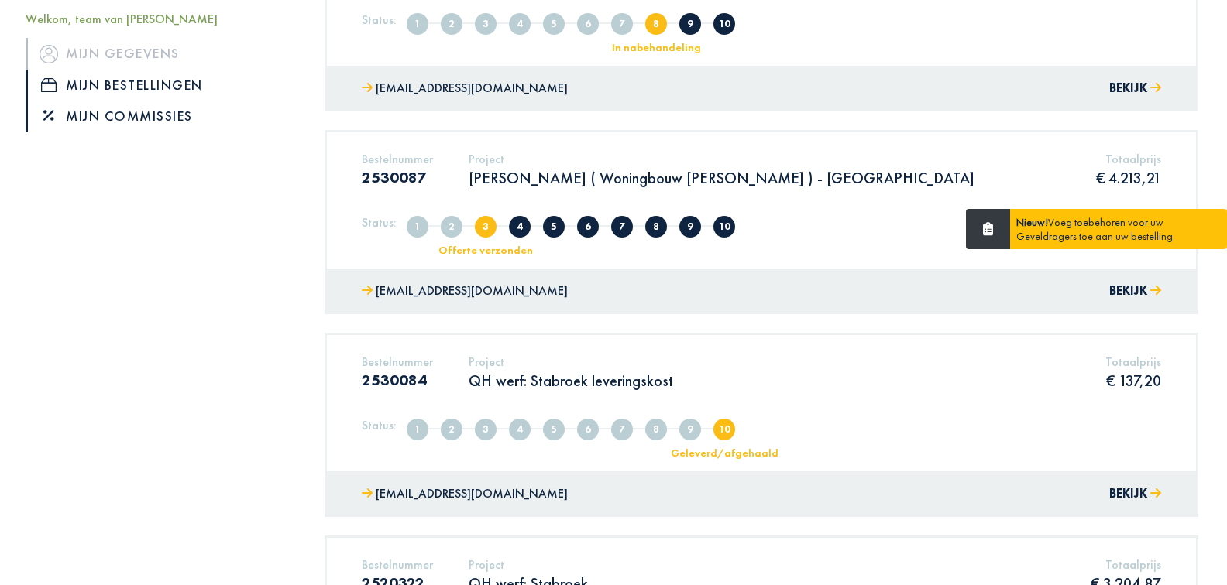
click at [171, 115] on link "Mijn commissies" at bounding box center [164, 116] width 276 height 31
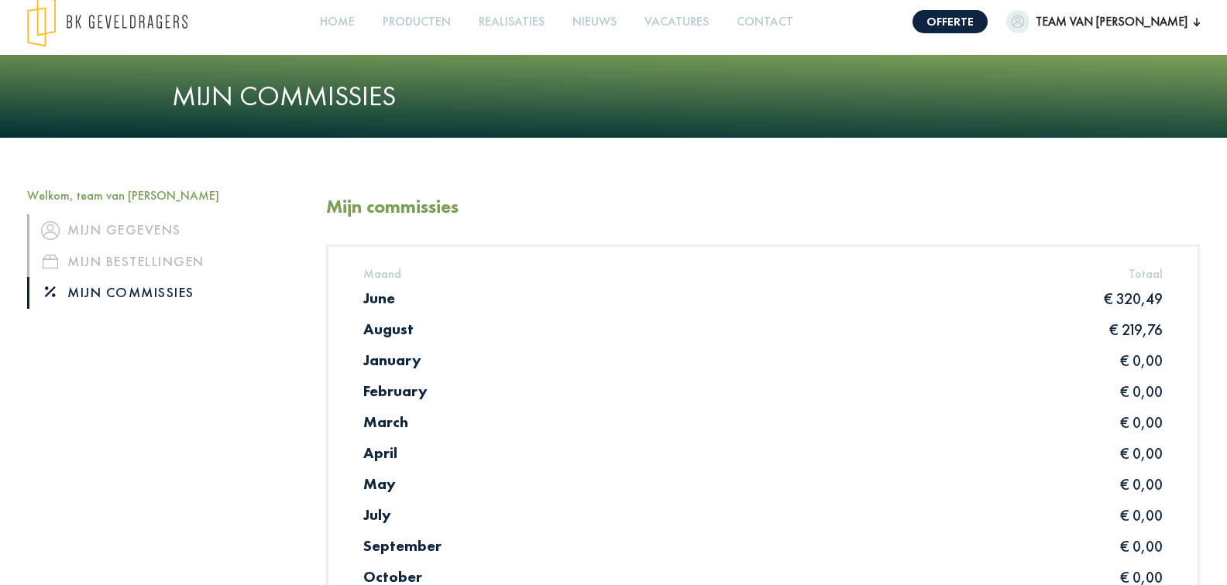
scroll to position [12, 0]
click at [374, 300] on h3 "June" at bounding box center [379, 297] width 32 height 19
click at [384, 331] on h3 "August" at bounding box center [388, 328] width 50 height 19
click at [373, 328] on h3 "August" at bounding box center [388, 328] width 50 height 19
click at [372, 297] on h3 "June" at bounding box center [379, 297] width 32 height 19
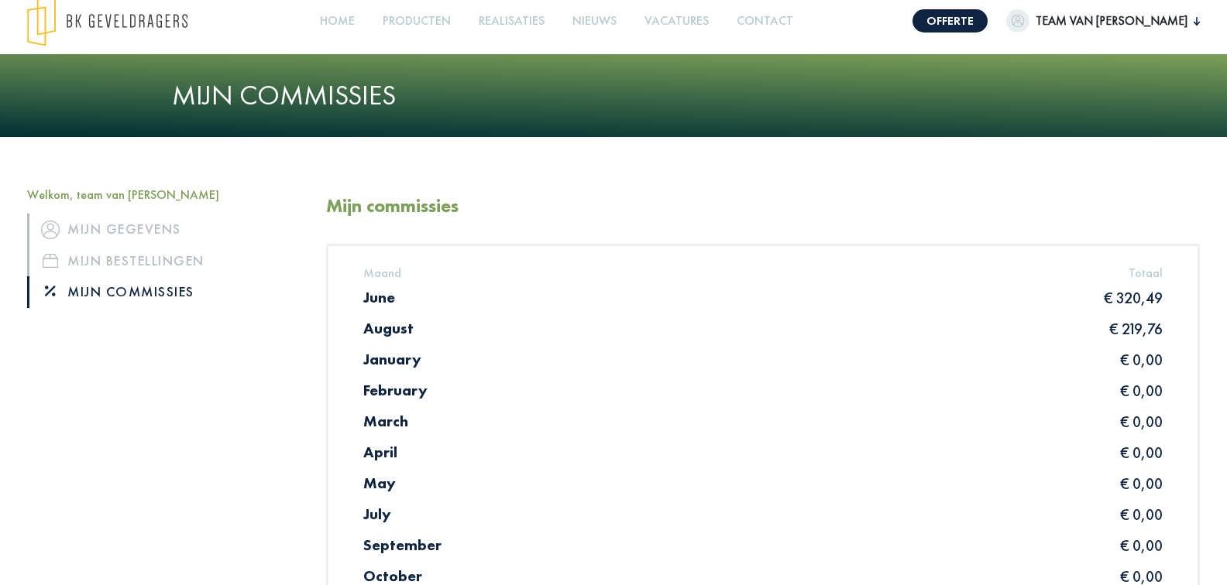
scroll to position [11, 0]
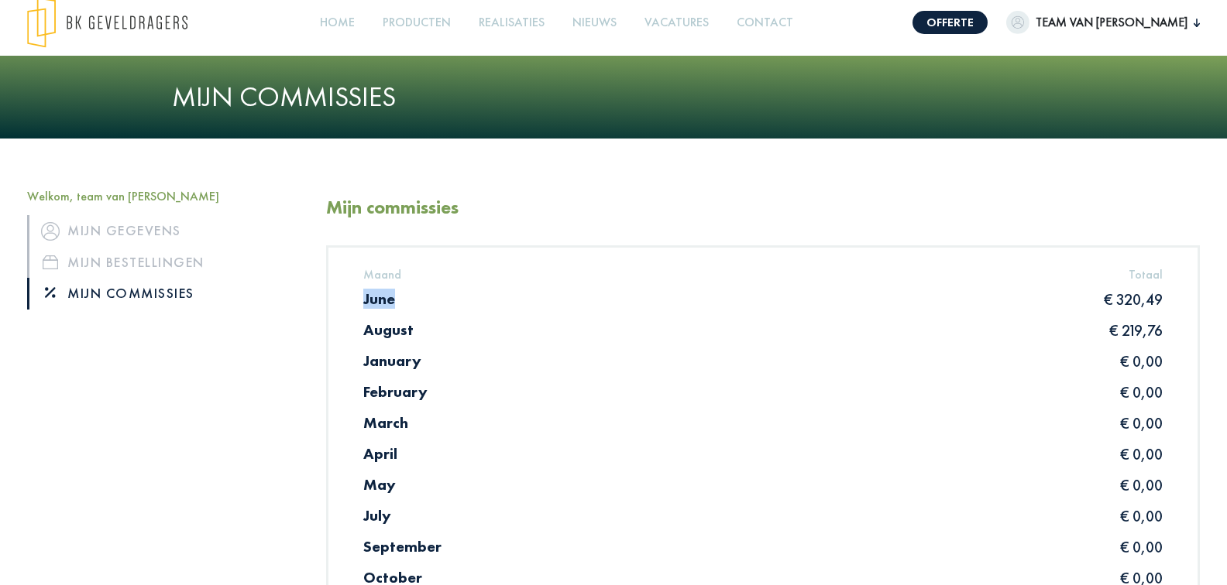
click at [372, 297] on h3 "June" at bounding box center [379, 299] width 32 height 19
click at [374, 315] on div "June € 320,49" at bounding box center [763, 305] width 822 height 31
click at [142, 263] on link "Mijn bestellingen" at bounding box center [165, 262] width 276 height 31
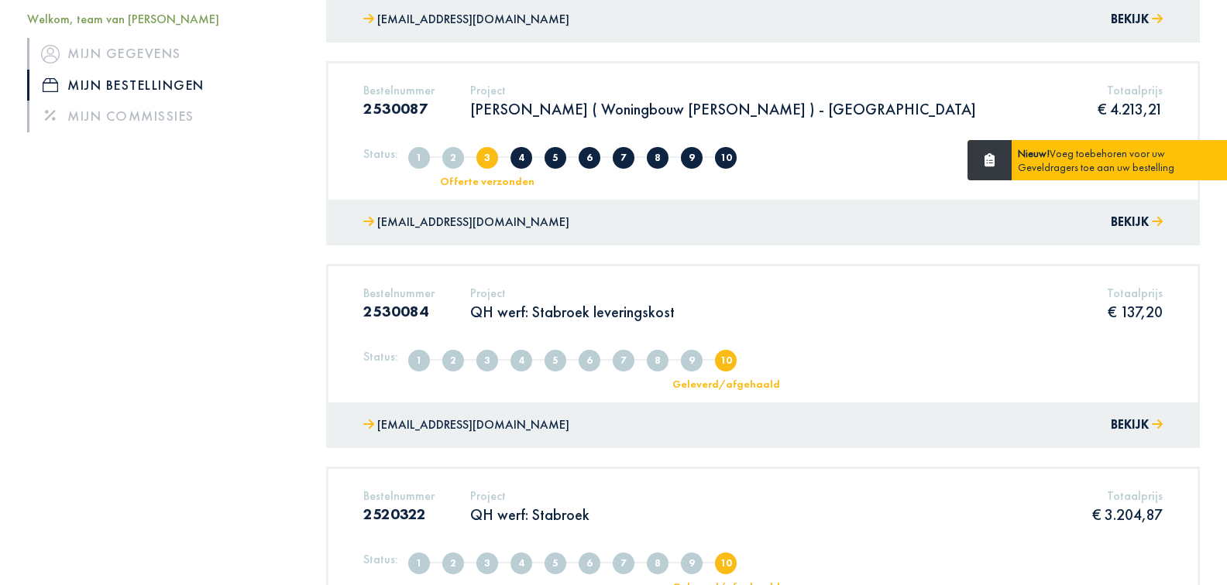
scroll to position [335, 0]
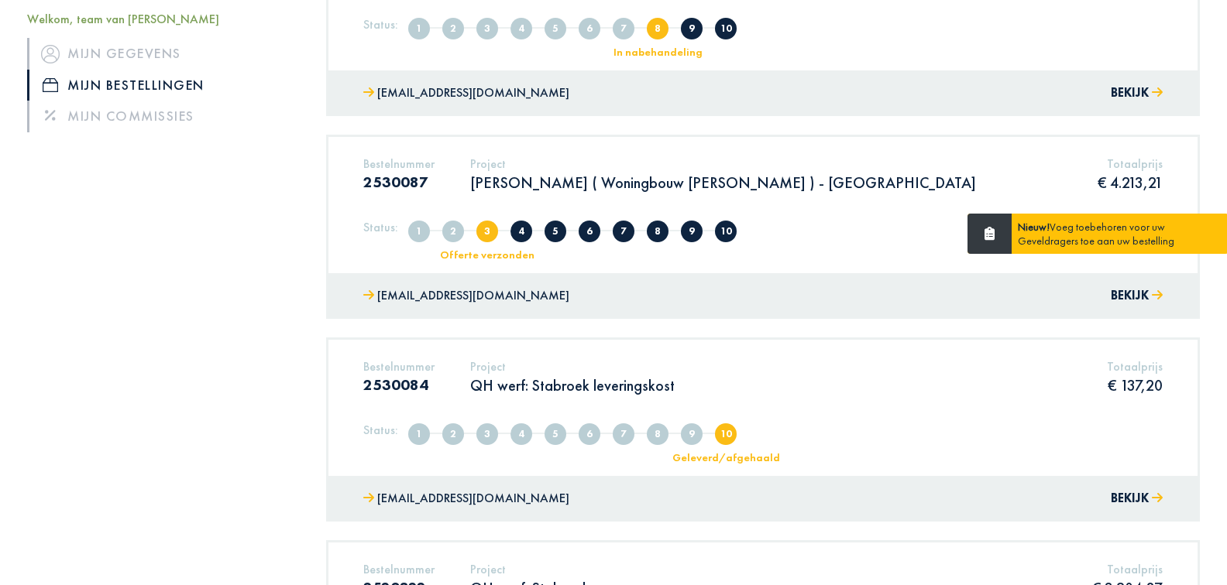
click at [529, 180] on p "[PERSON_NAME] ( Woningbouw [PERSON_NAME] ) - [GEOGRAPHIC_DATA]" at bounding box center [723, 183] width 506 height 20
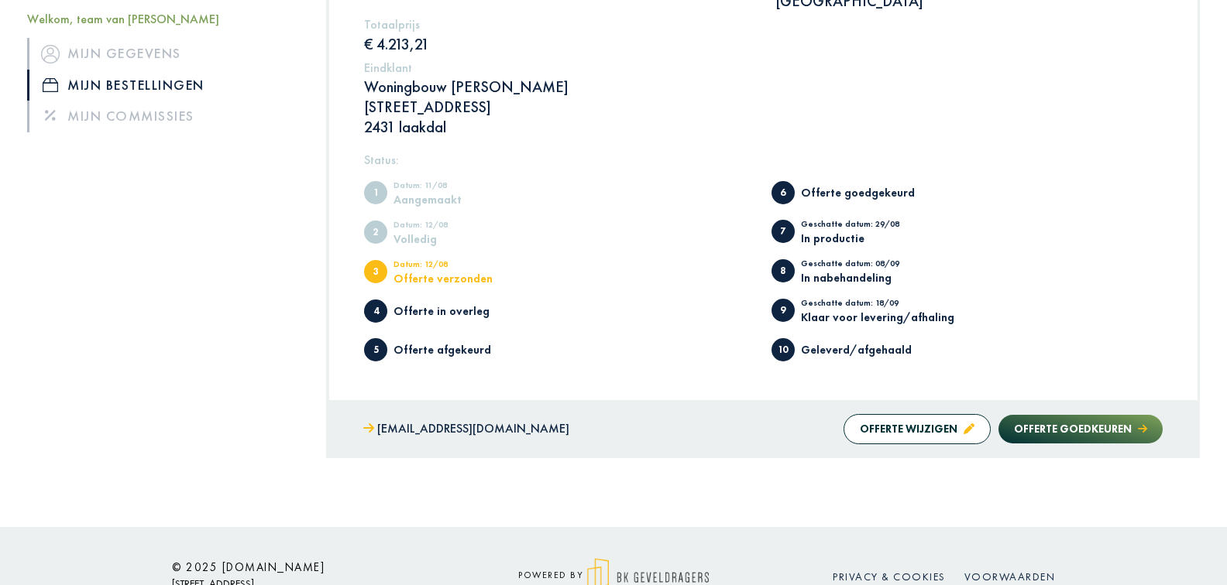
scroll to position [630, 0]
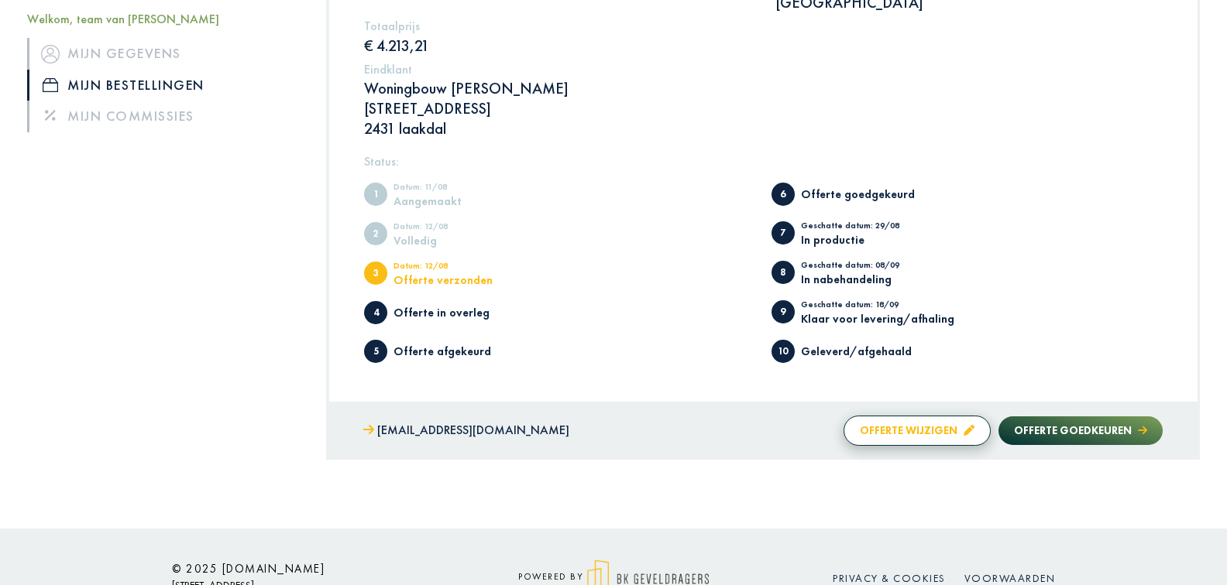
click at [898, 416] on button "Offerte wijzigen" at bounding box center [916, 431] width 147 height 30
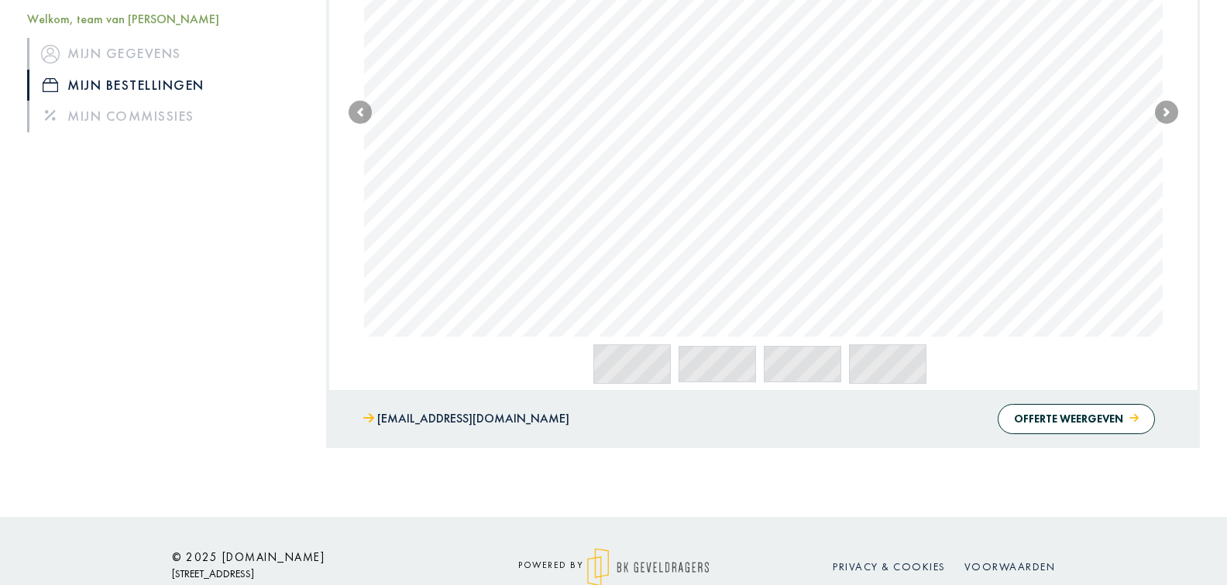
scroll to position [544, 0]
click at [175, 83] on link "Mijn bestellingen" at bounding box center [165, 85] width 276 height 31
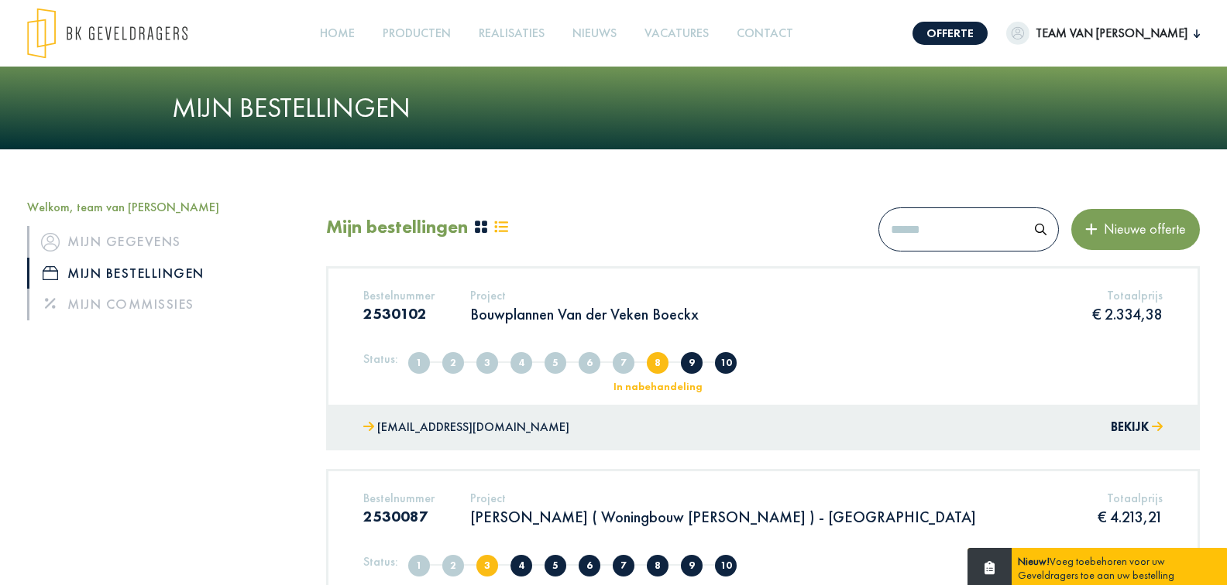
click at [600, 523] on p "[PERSON_NAME] ( Woningbouw [PERSON_NAME] ) - [GEOGRAPHIC_DATA]" at bounding box center [723, 517] width 506 height 20
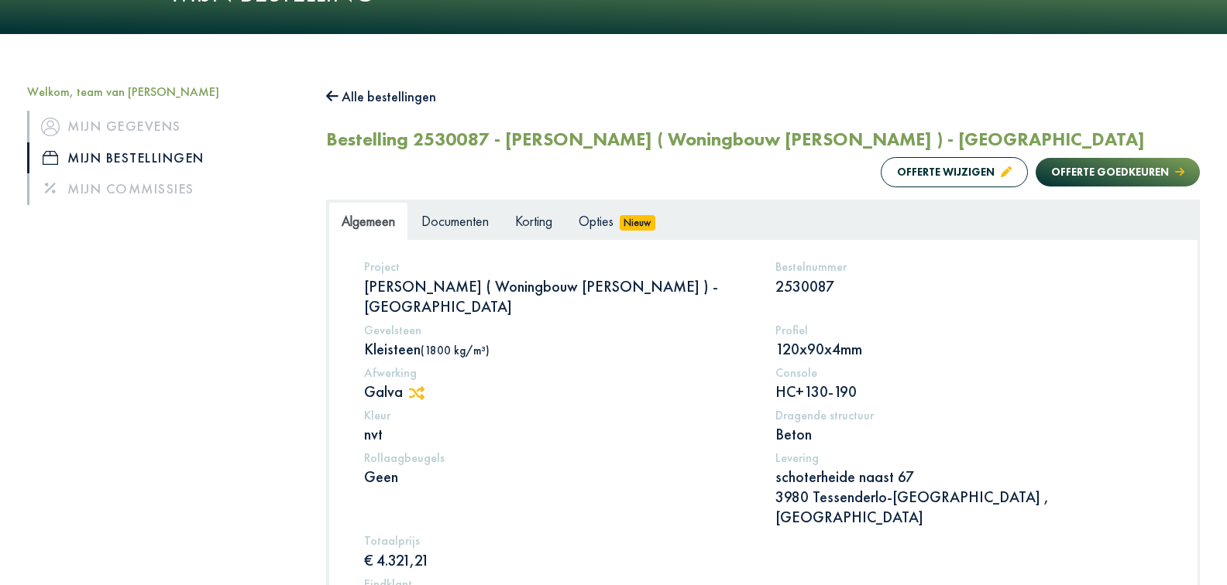
scroll to position [136, 0]
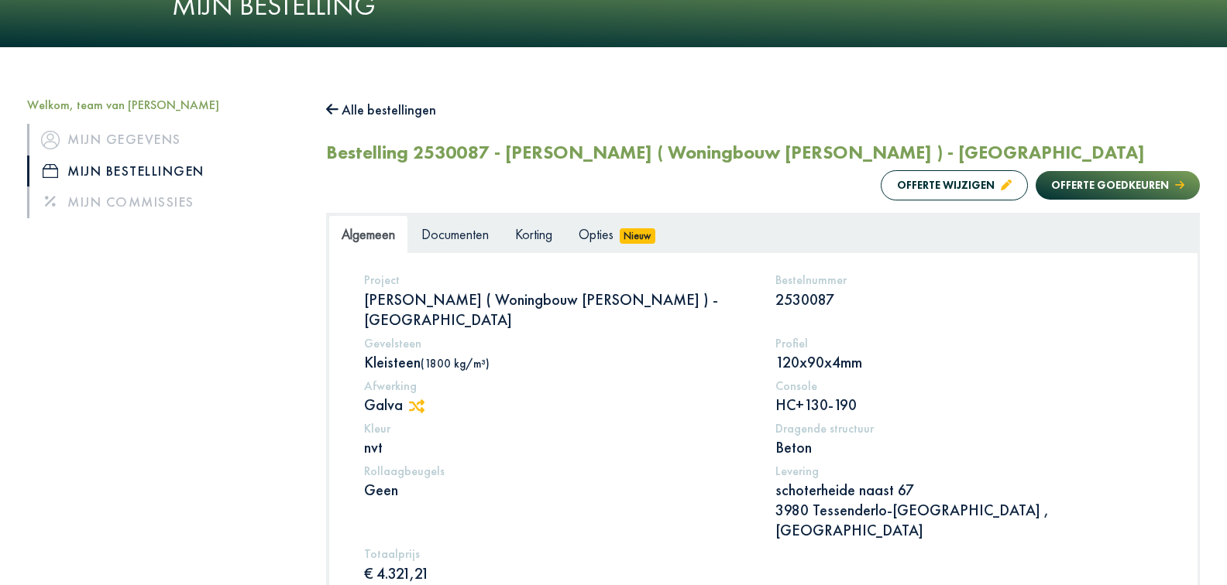
scroll to position [149, 0]
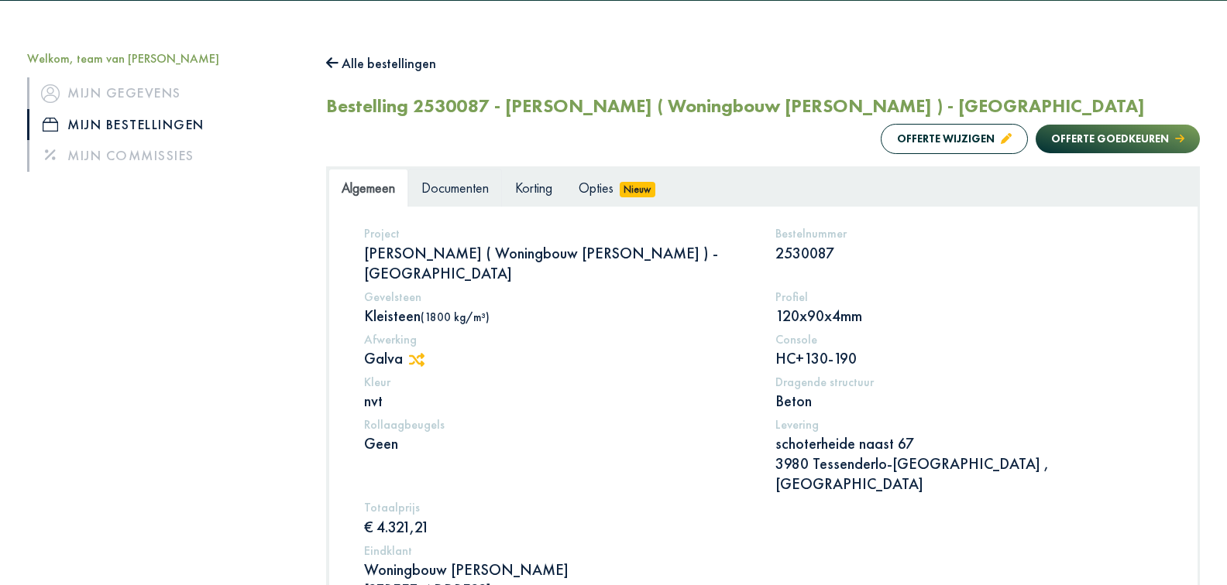
click at [473, 185] on span "Documenten" at bounding box center [454, 188] width 67 height 18
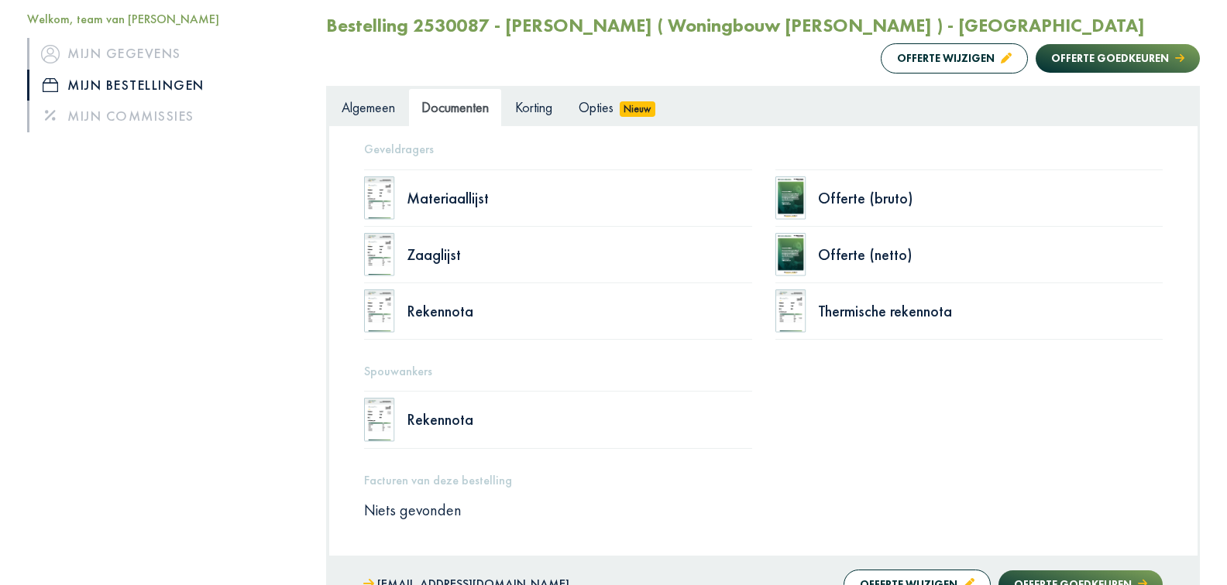
scroll to position [205, 0]
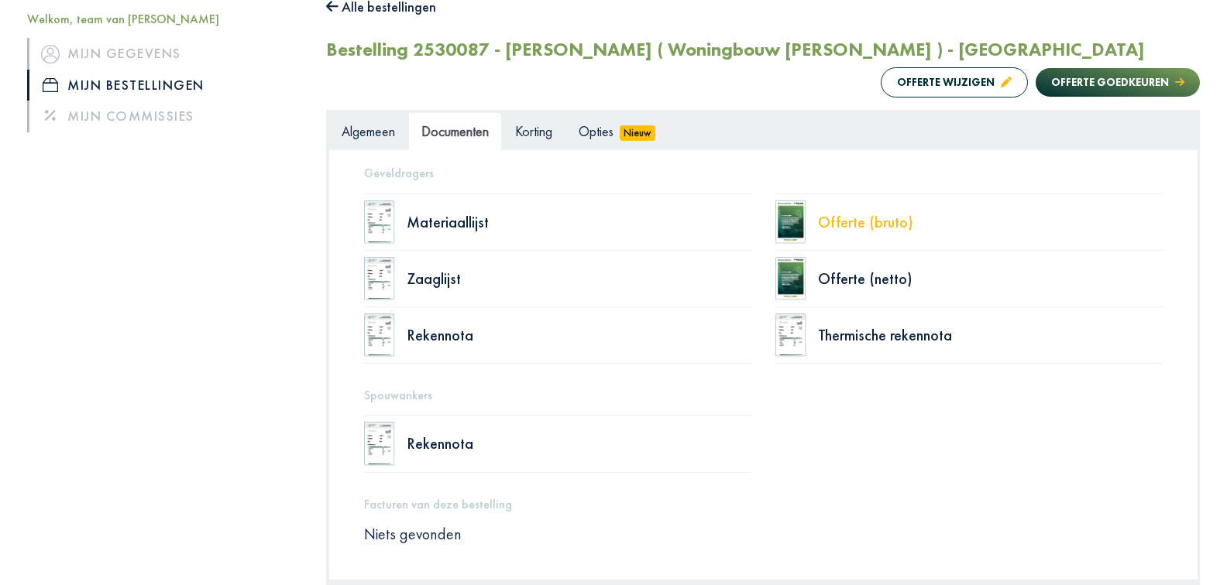
click at [845, 223] on div "Offerte (bruto)" at bounding box center [990, 221] width 345 height 15
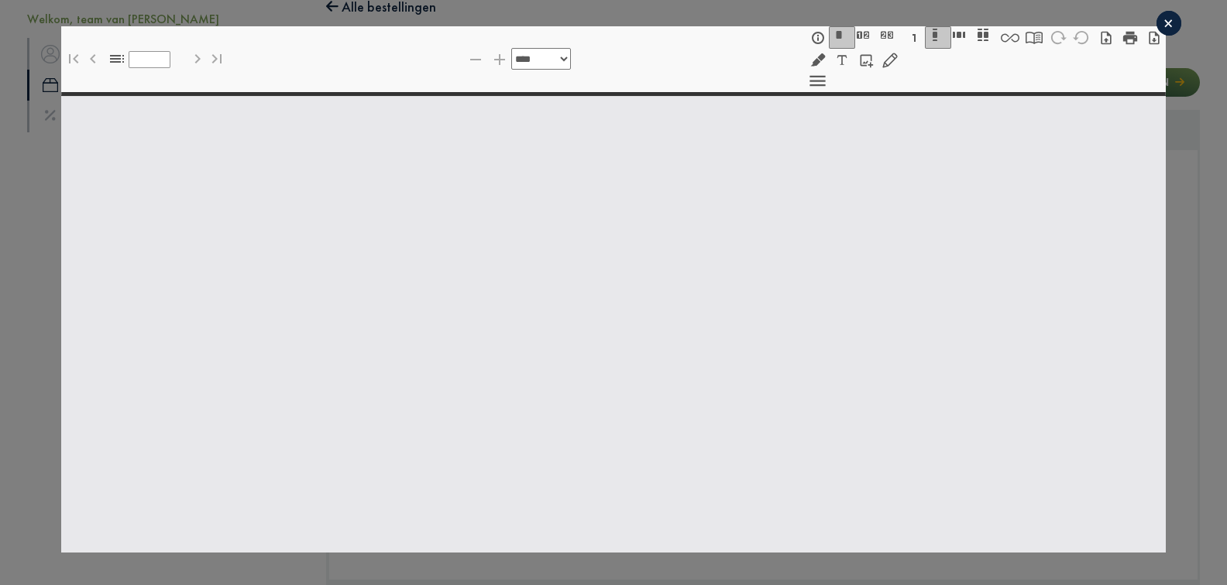
select select "******"
type input "*"
select select "****"
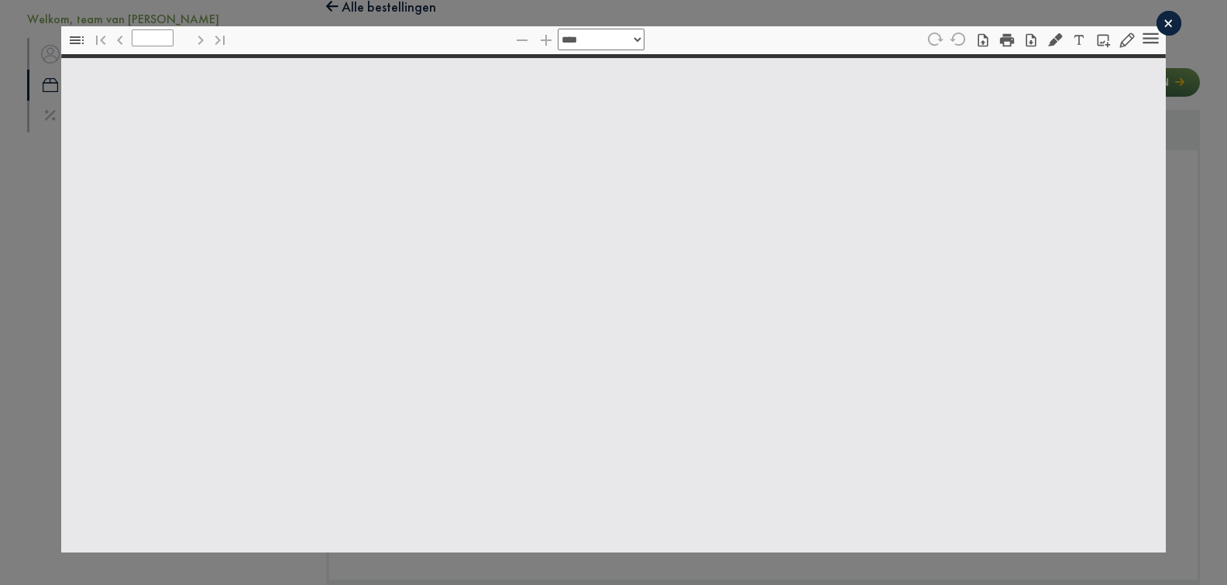
type input "*"
select select "******"
click at [1166, 20] on div "×" at bounding box center [1168, 23] width 25 height 25
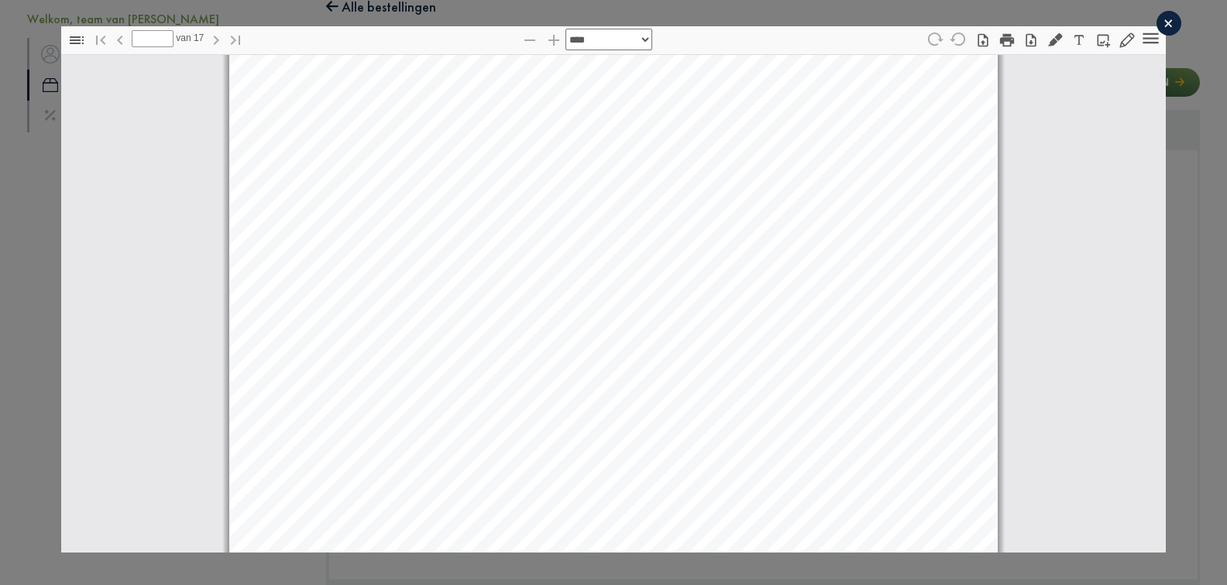
type input "*"
select select "****"
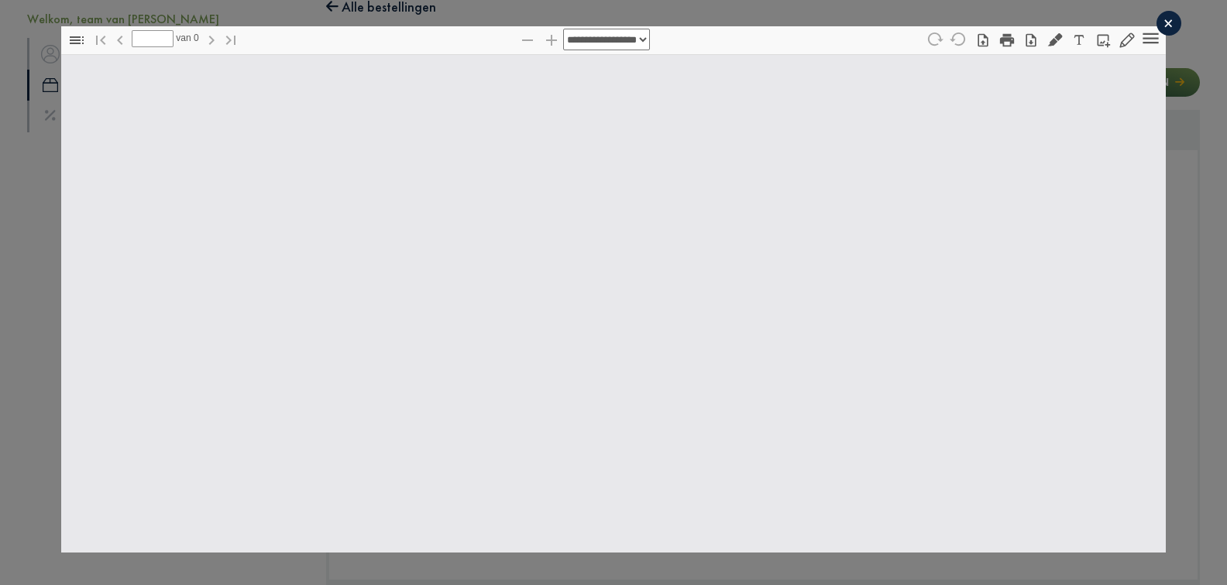
scroll to position [0, 0]
click at [1168, 22] on div "×" at bounding box center [1168, 23] width 25 height 25
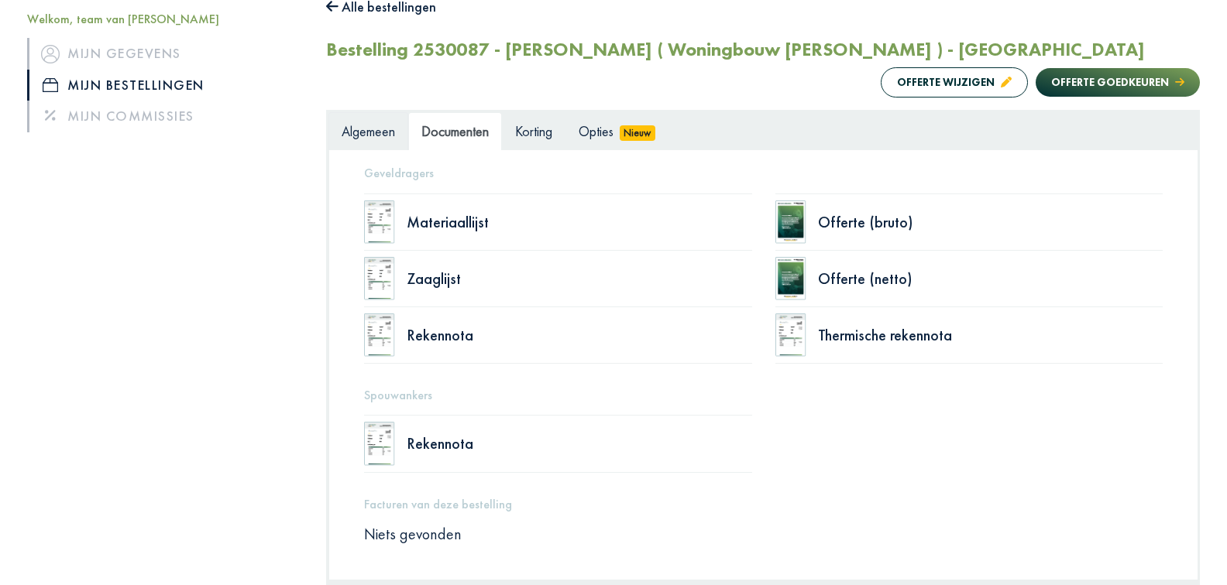
click at [351, 131] on span "Algemeen" at bounding box center [367, 131] width 53 height 18
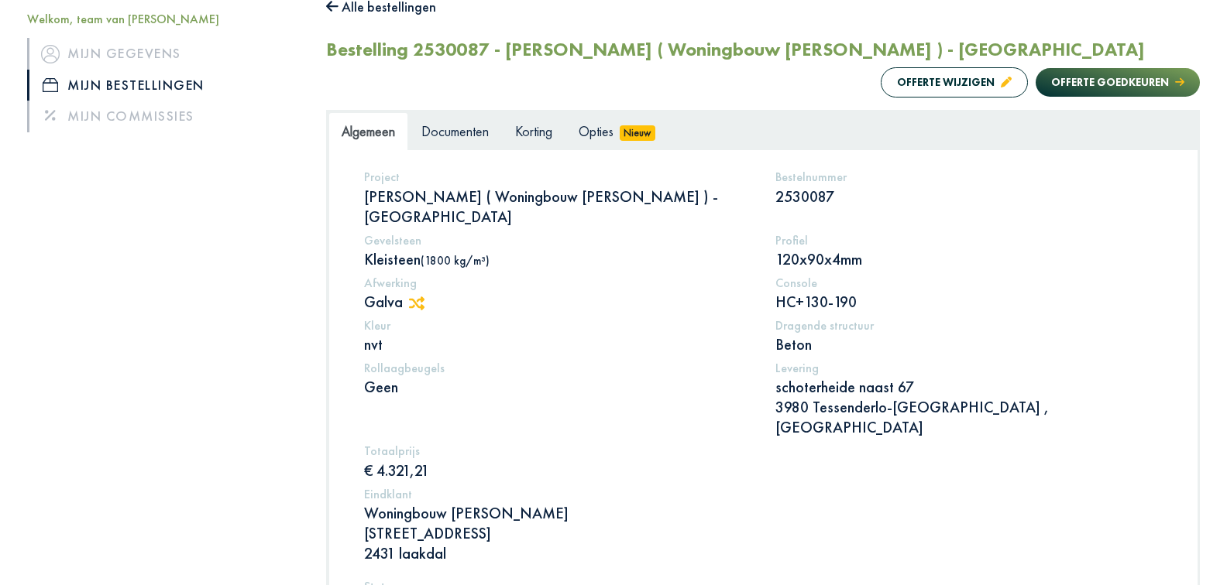
click at [194, 81] on link "Mijn bestellingen" at bounding box center [165, 85] width 276 height 31
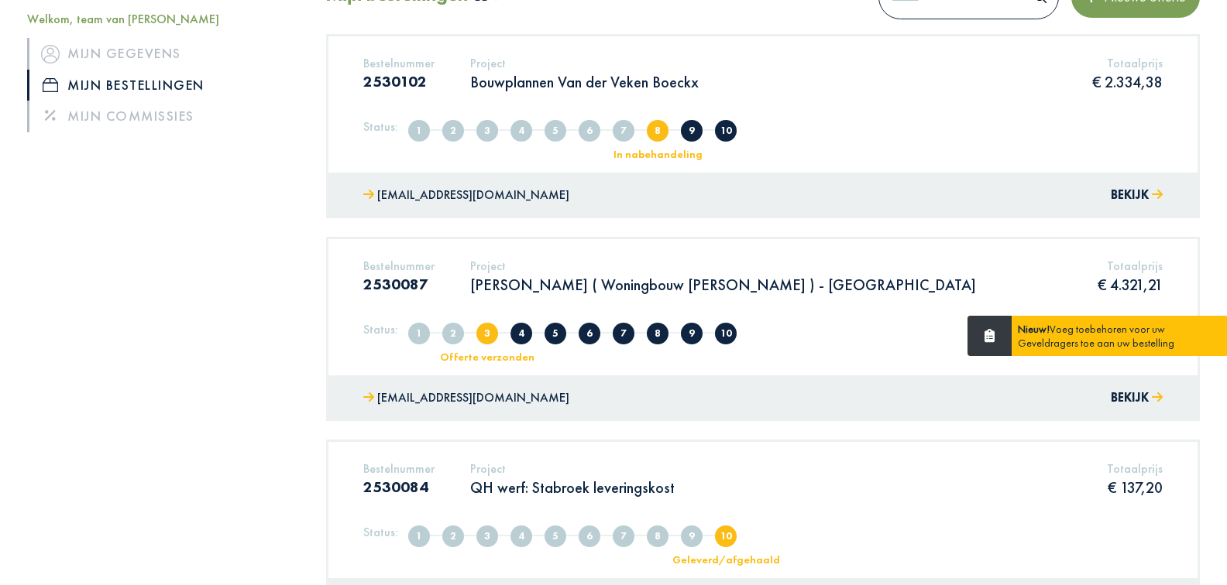
scroll to position [163, 0]
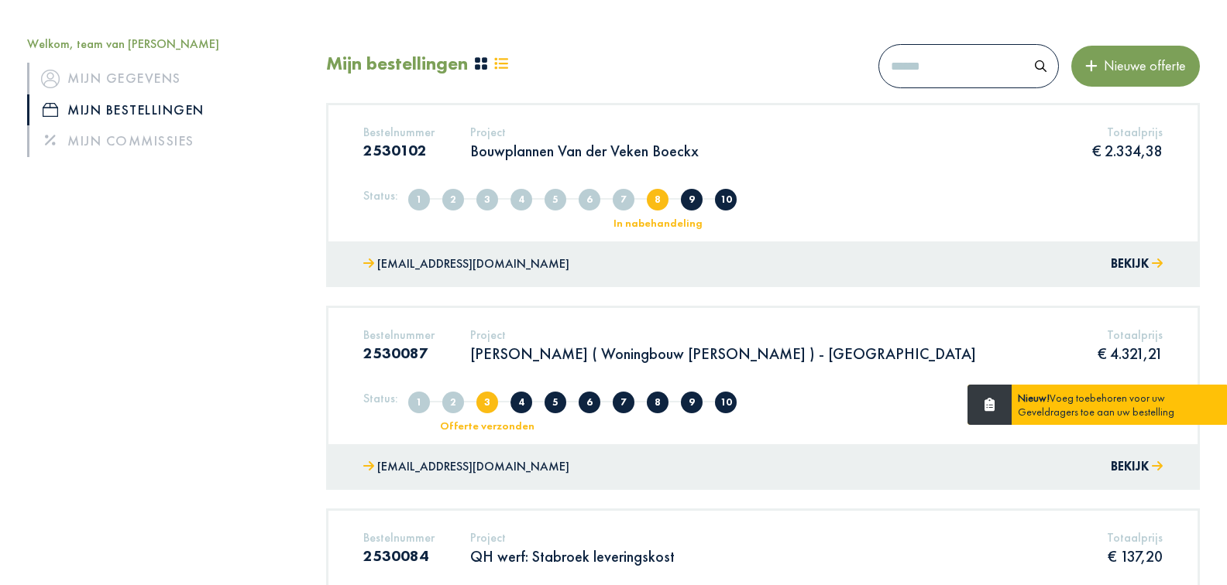
click at [653, 355] on p "[PERSON_NAME] ( Woningbouw [PERSON_NAME] ) - [GEOGRAPHIC_DATA]" at bounding box center [723, 354] width 506 height 20
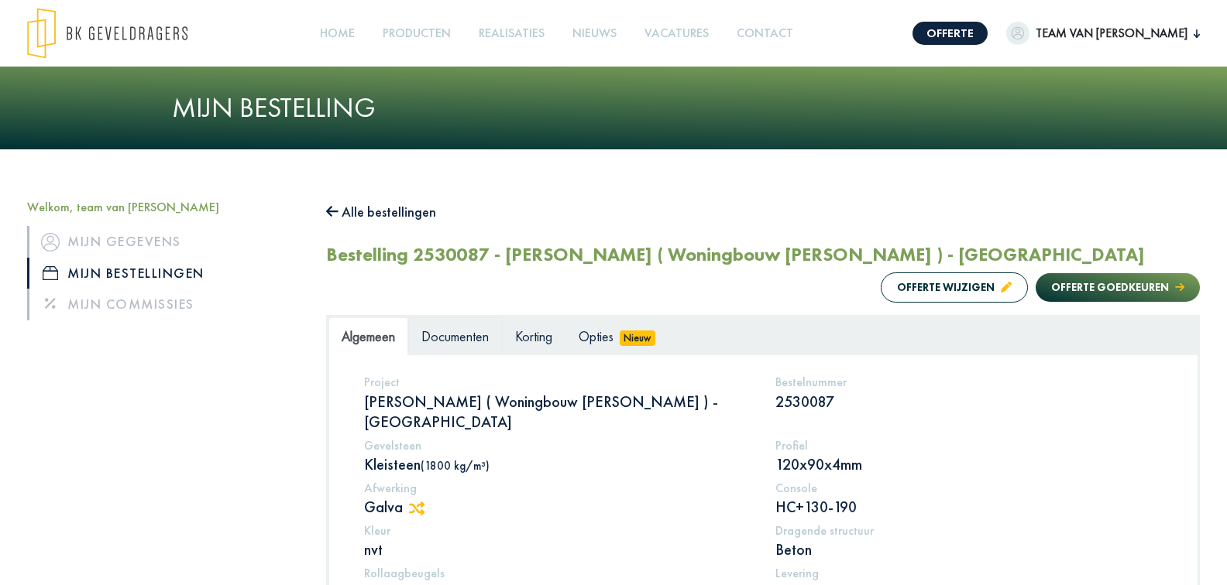
click at [437, 334] on span "Documenten" at bounding box center [454, 337] width 67 height 18
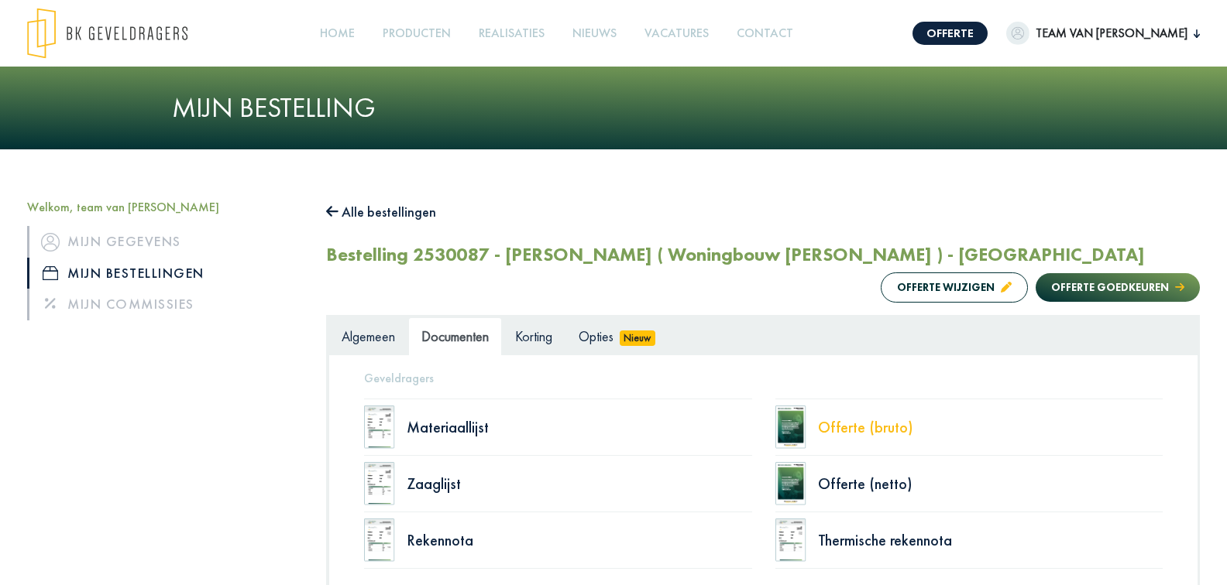
click at [843, 427] on div "Offerte (bruto)" at bounding box center [990, 427] width 345 height 15
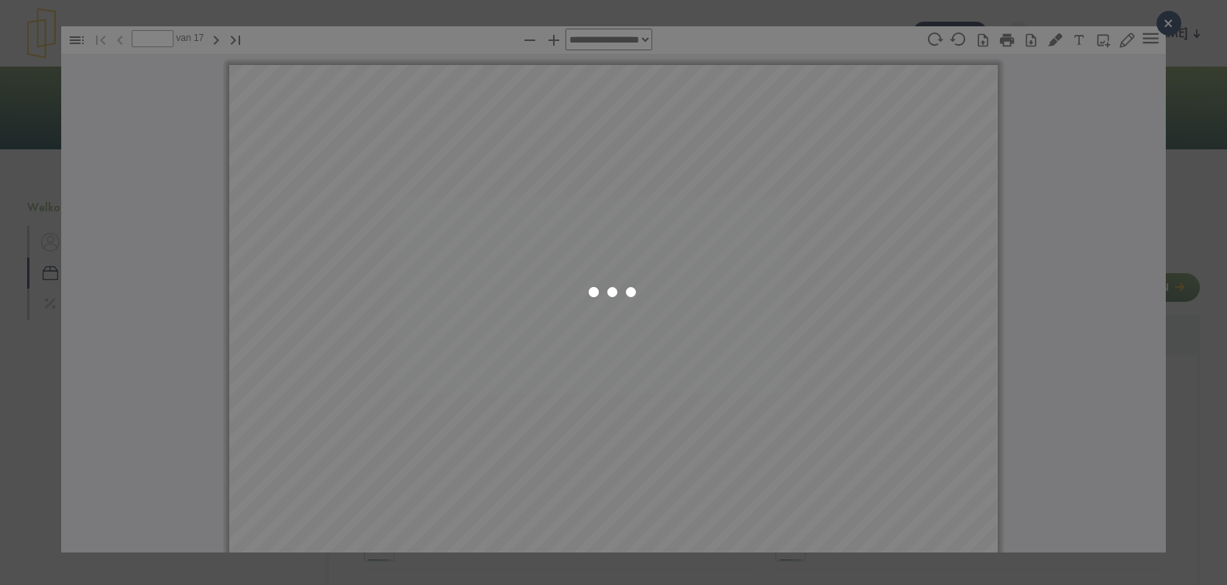
select select "****"
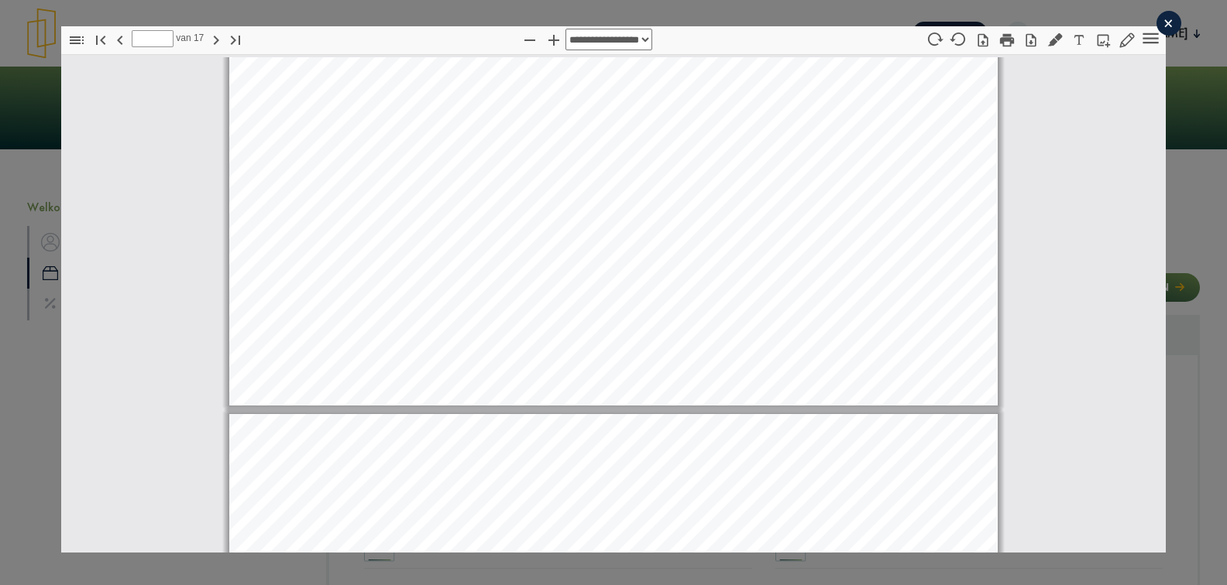
scroll to position [12792, 0]
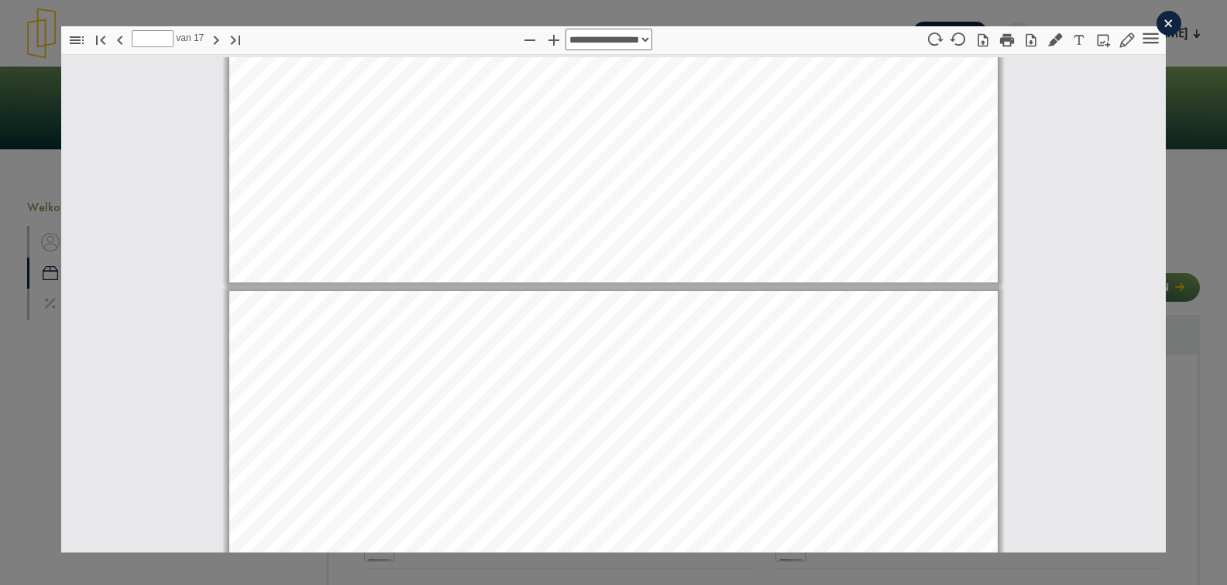
type input "*"
click at [1030, 45] on icon "button" at bounding box center [1030, 40] width 15 height 15
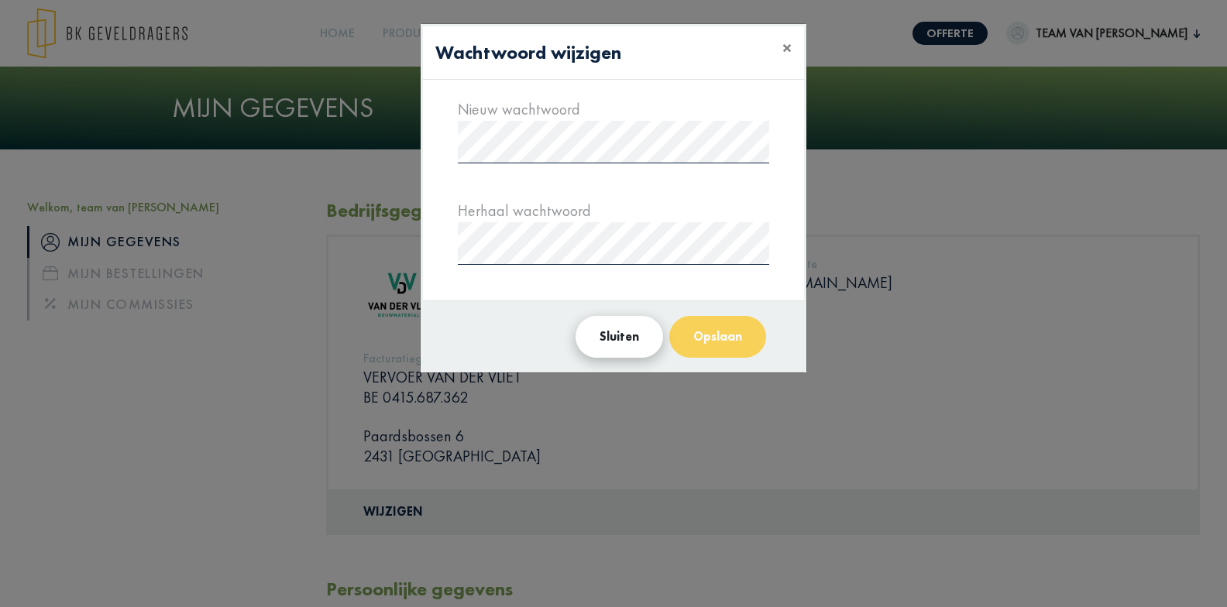
click at [630, 339] on button "Sluiten" at bounding box center [619, 337] width 88 height 42
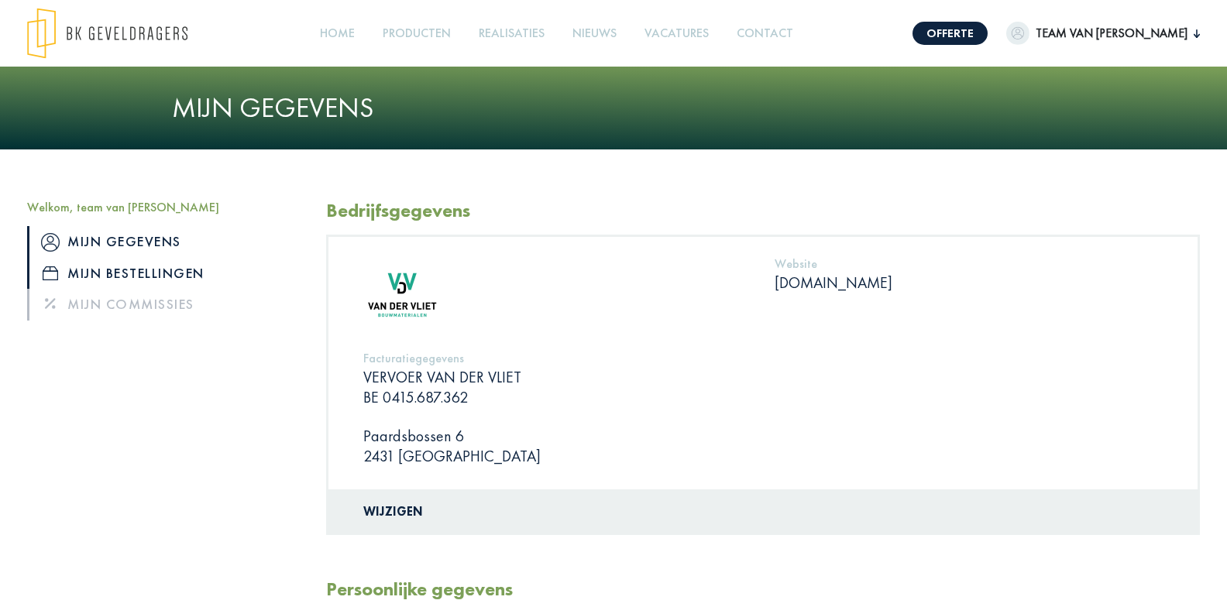
click at [178, 278] on link "Mijn bestellingen" at bounding box center [165, 273] width 276 height 31
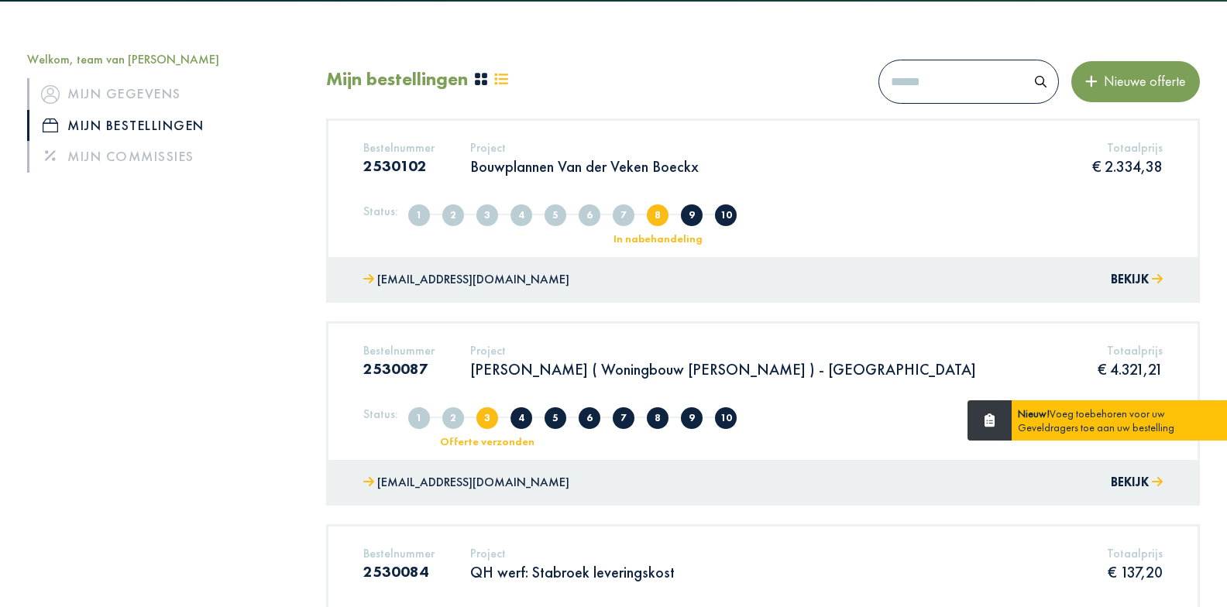
scroll to position [187, 0]
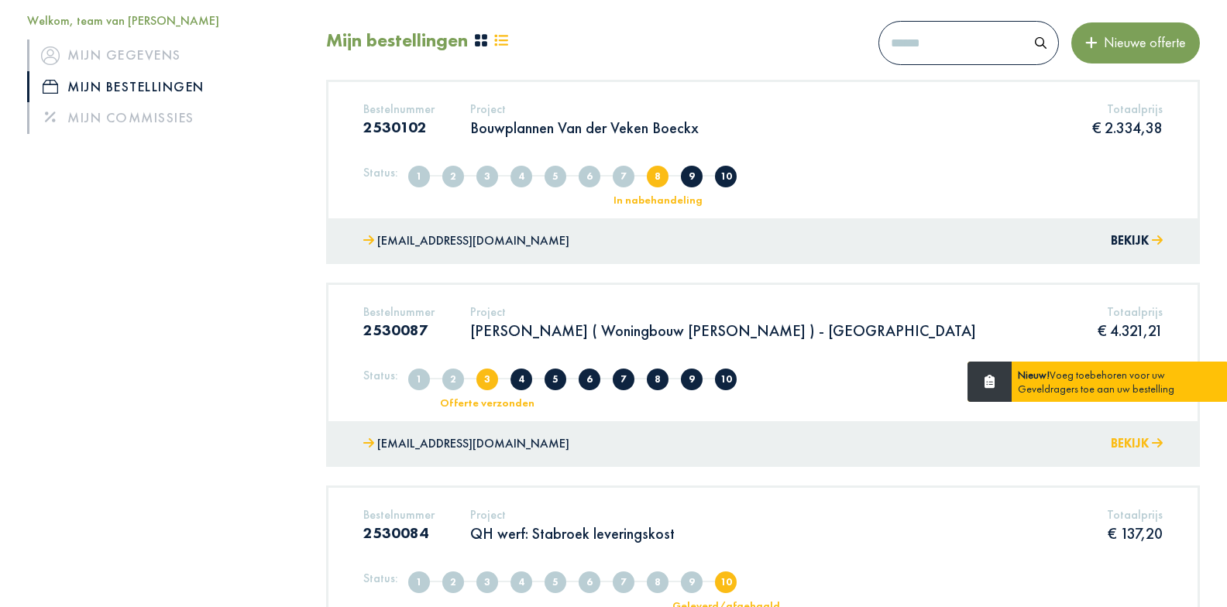
click at [1145, 444] on button "Bekijk" at bounding box center [1136, 444] width 52 height 22
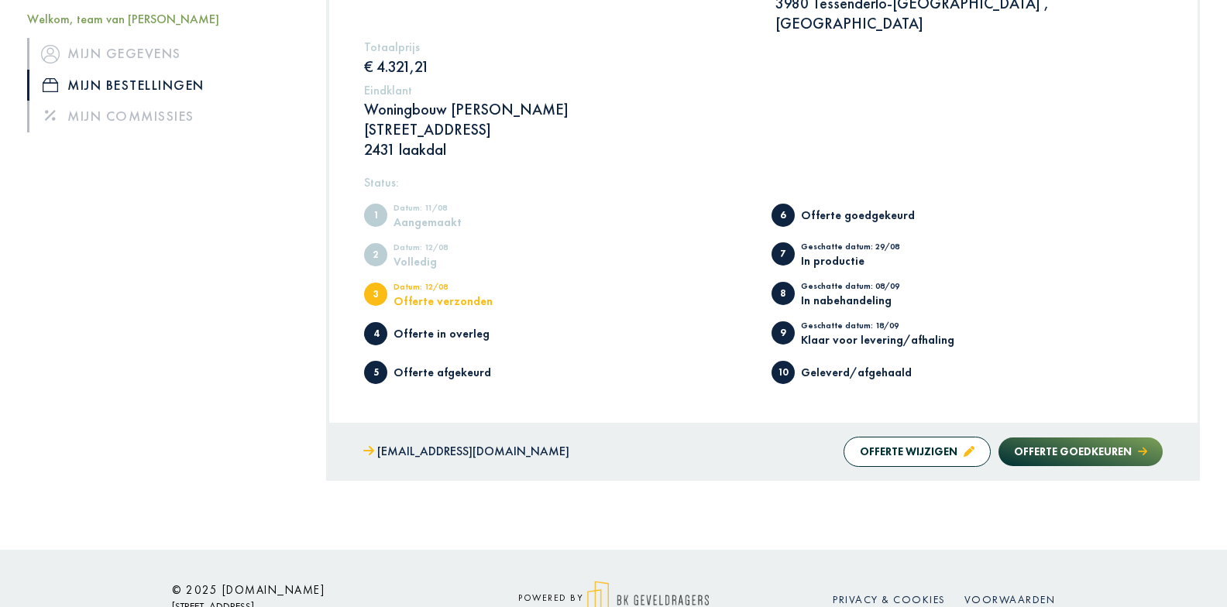
scroll to position [609, 0]
click at [1102, 438] on button "Offerte goedkeuren" at bounding box center [1080, 452] width 164 height 29
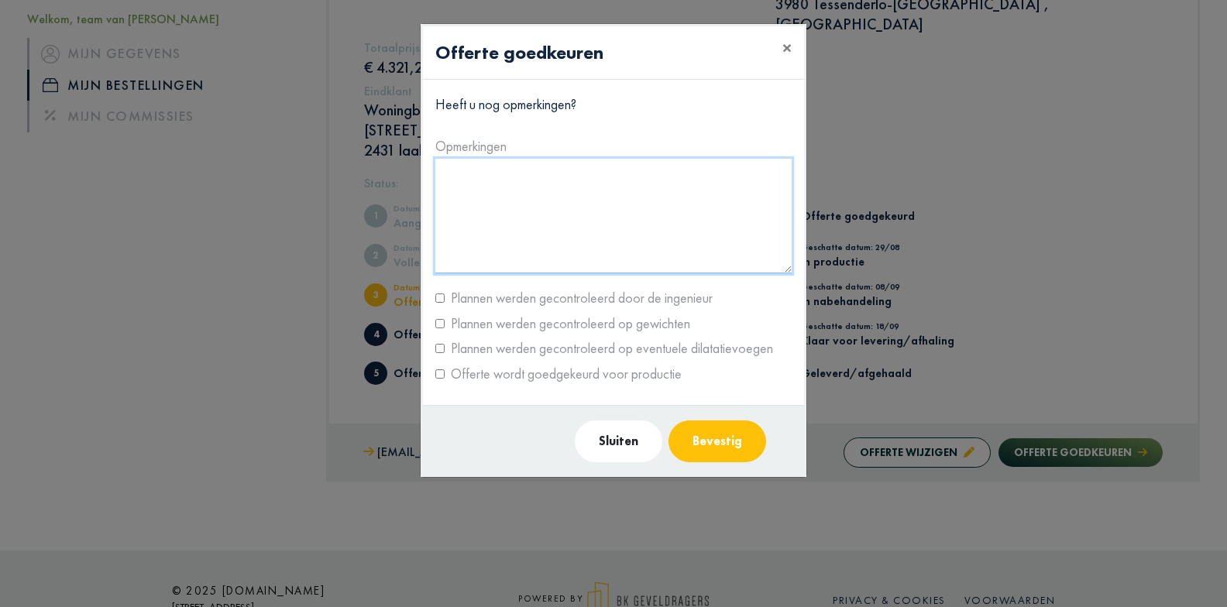
click at [481, 252] on textarea at bounding box center [613, 216] width 356 height 115
type textarea "**********"
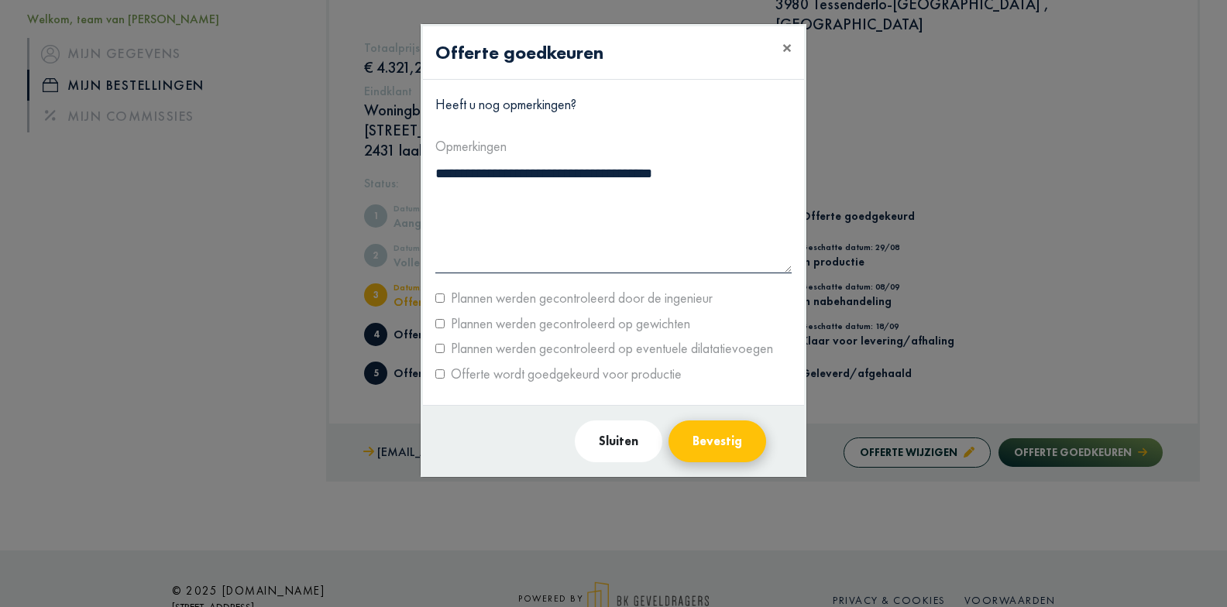
click at [734, 448] on button "Bevestig" at bounding box center [717, 441] width 98 height 42
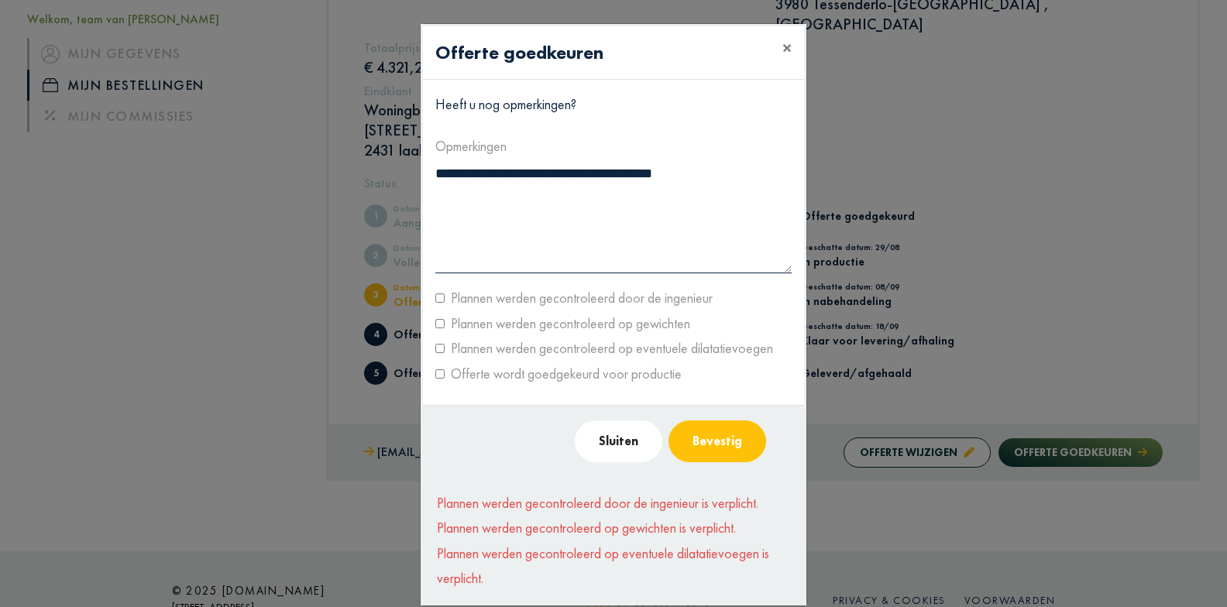
click at [451, 301] on label "Plannen werden gecontroleerd door de ingenieur" at bounding box center [578, 298] width 268 height 25
click at [729, 454] on button "Bevestig" at bounding box center [717, 441] width 98 height 42
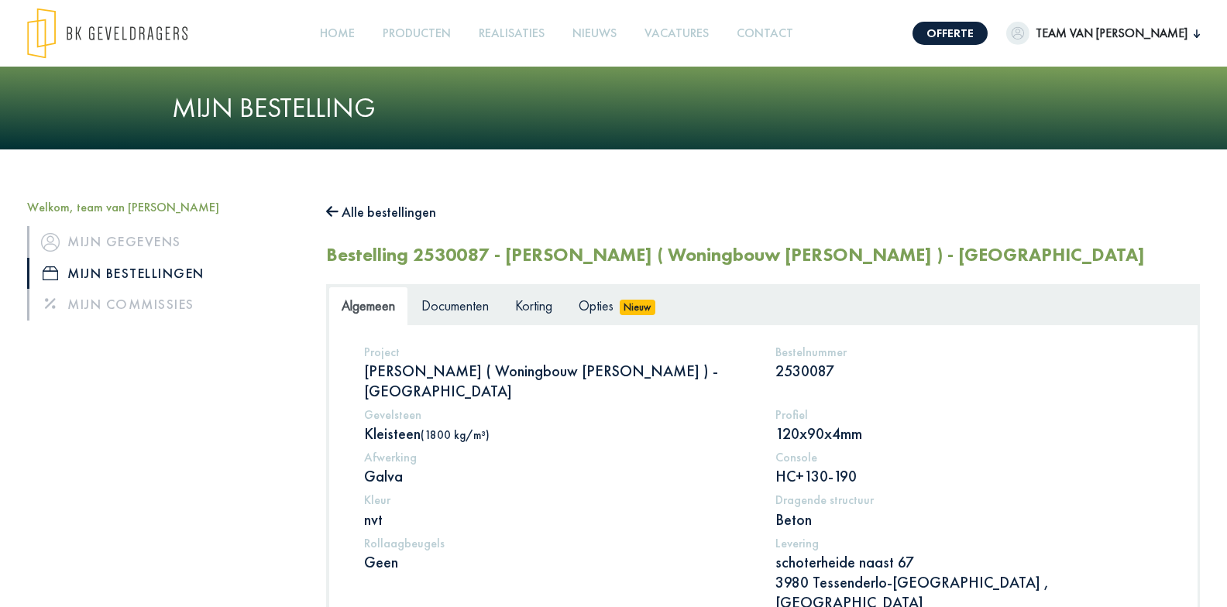
scroll to position [0, 0]
click at [483, 312] on span "Documenten" at bounding box center [454, 306] width 67 height 18
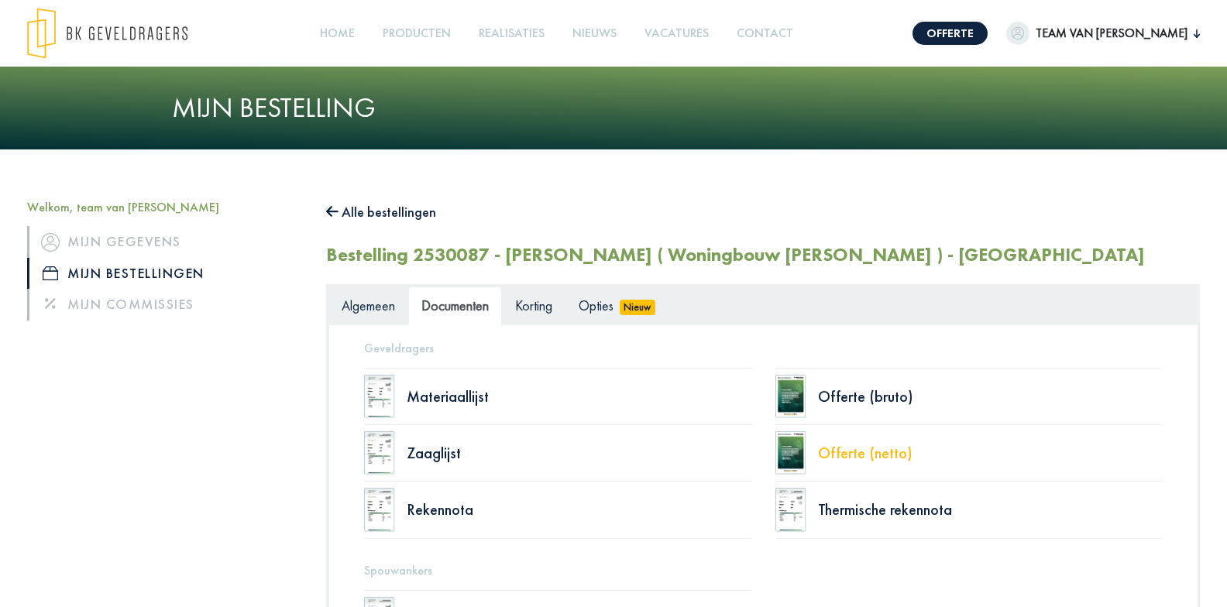
click at [883, 457] on div "Offerte (netto)" at bounding box center [990, 452] width 345 height 15
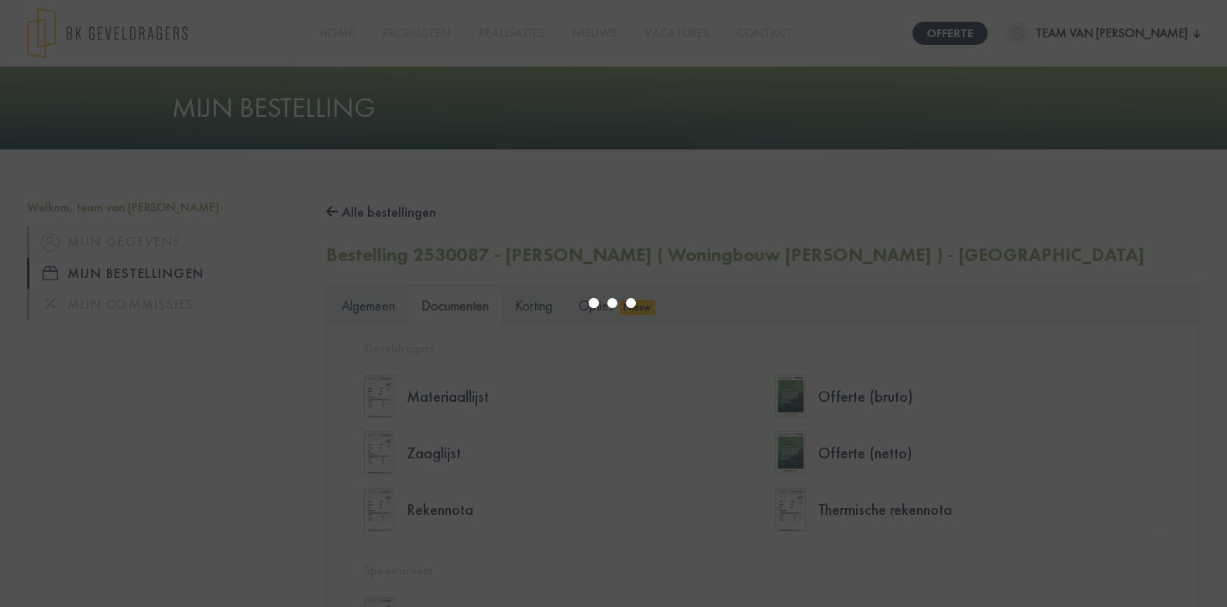
select select "******"
type input "*"
select select "****"
type input "*"
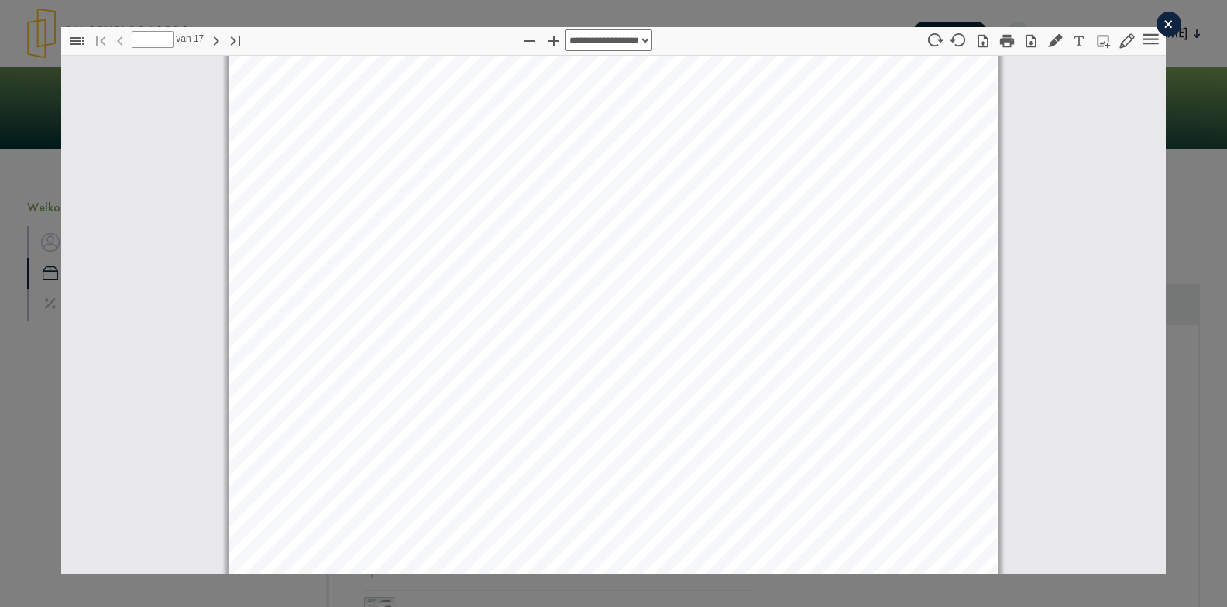
select select "****"
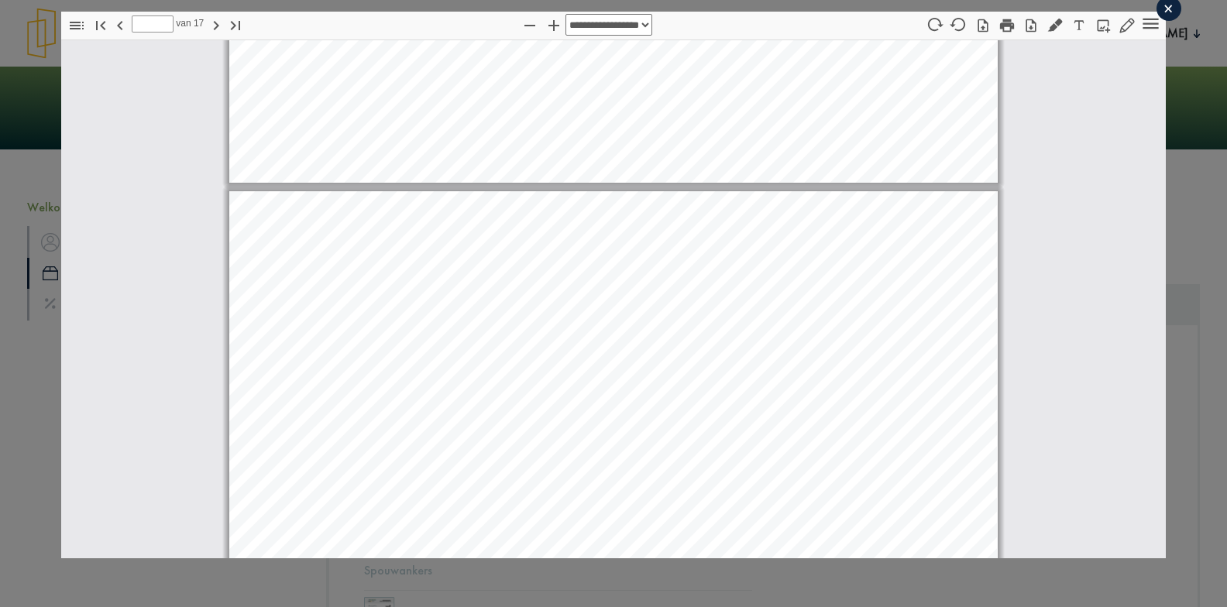
scroll to position [16271, 0]
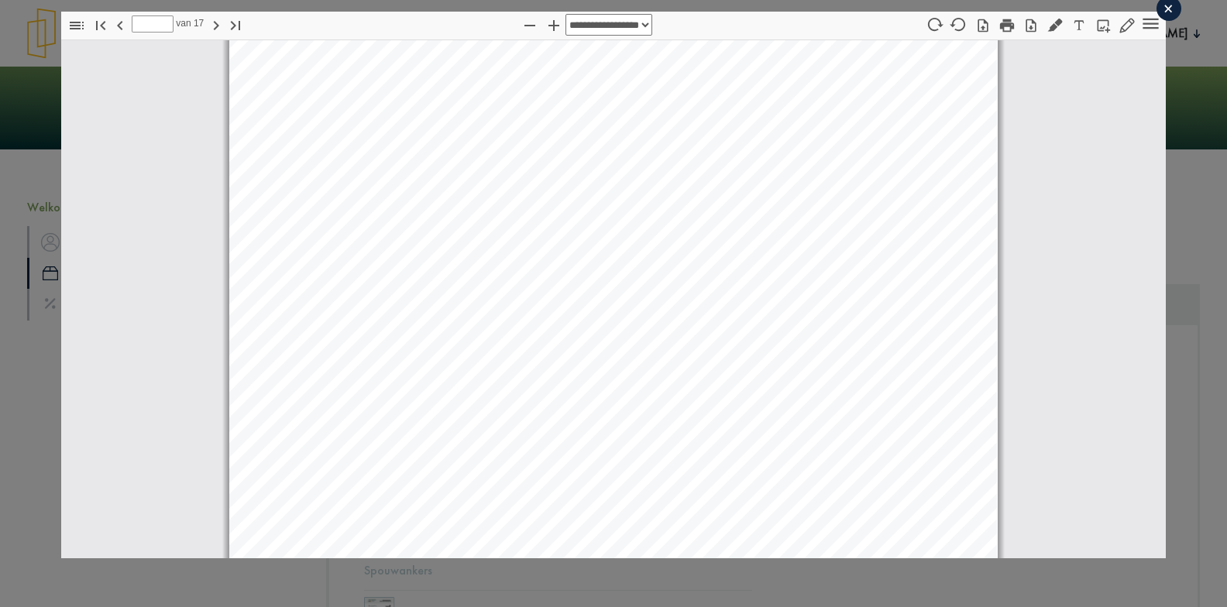
type input "**"
select select "******"
type input "*"
select select "******"
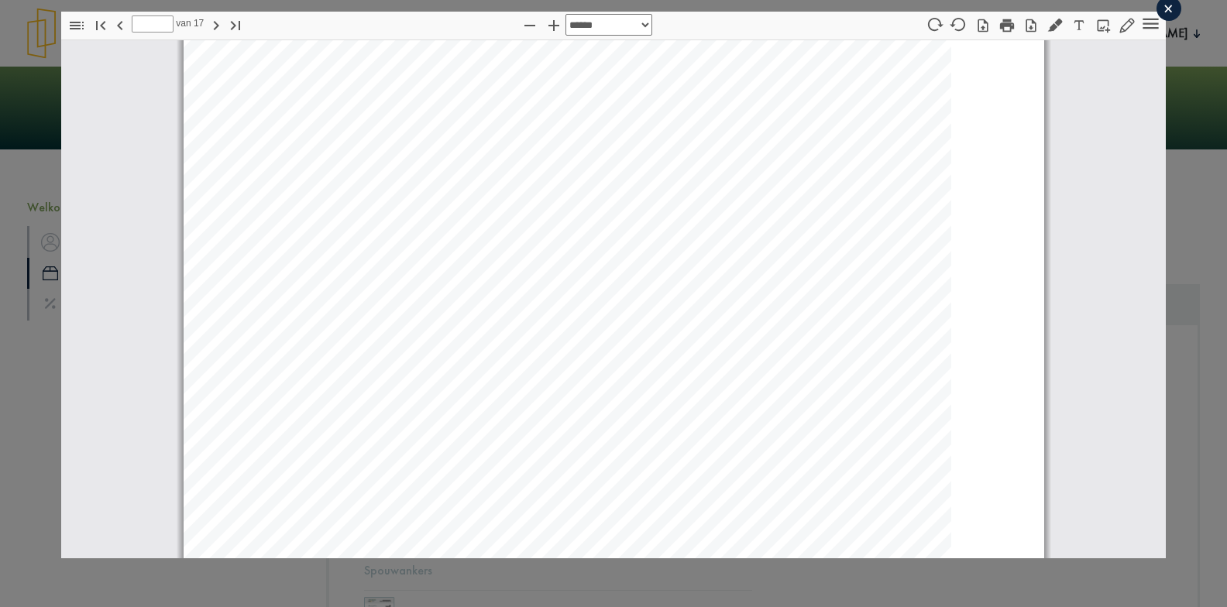
type input "**"
select select "******"
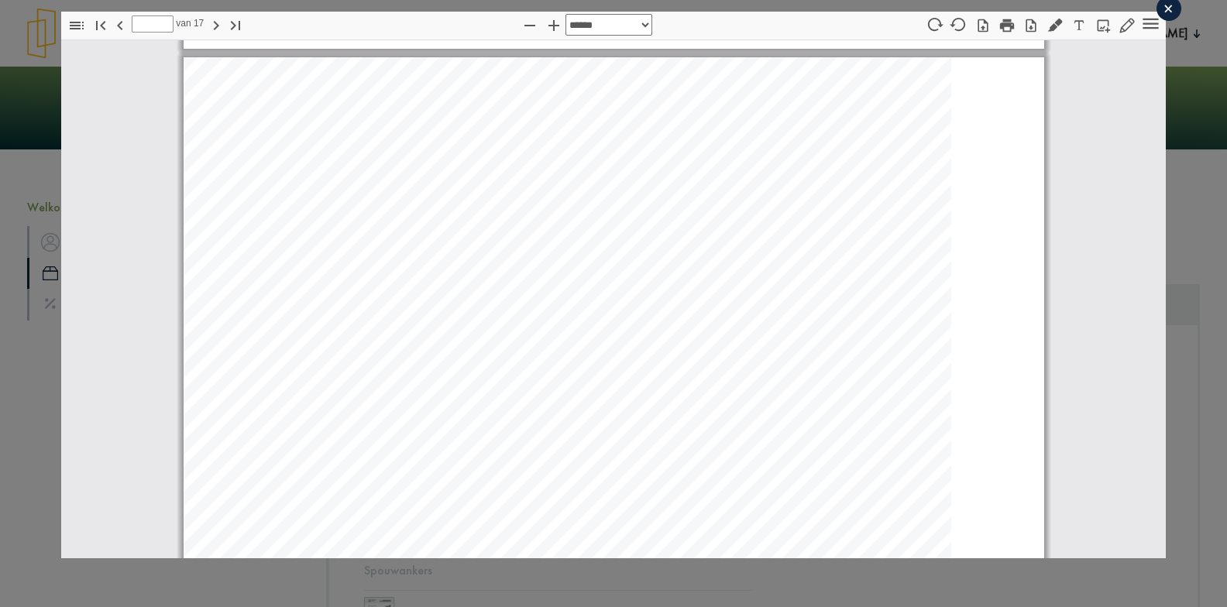
type input "*"
select select "******"
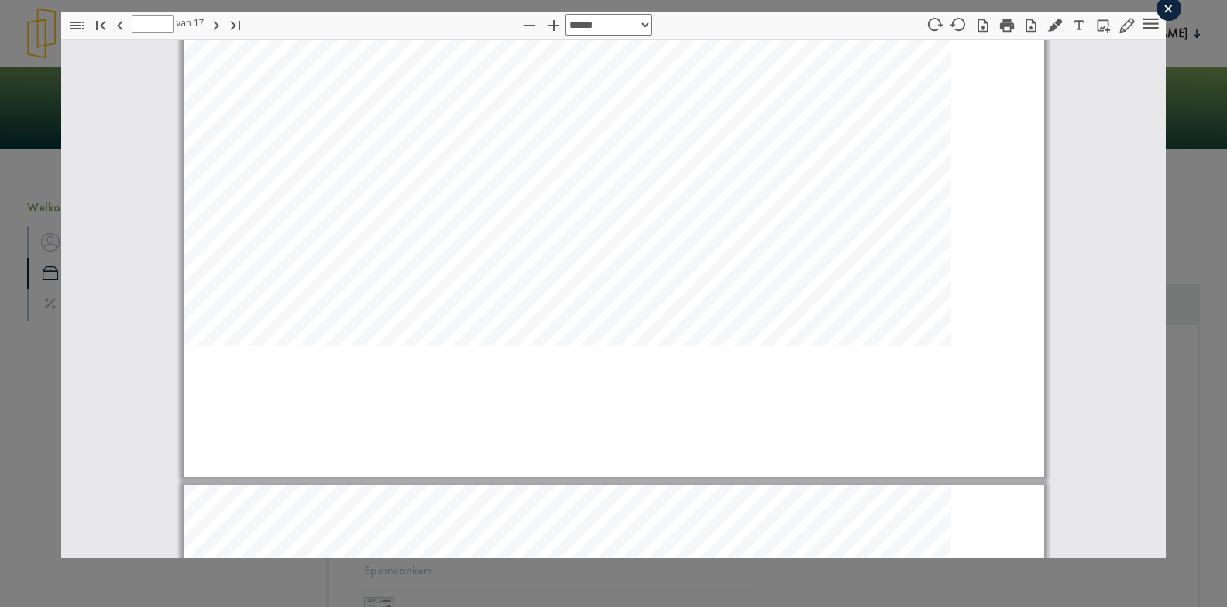
type input "**"
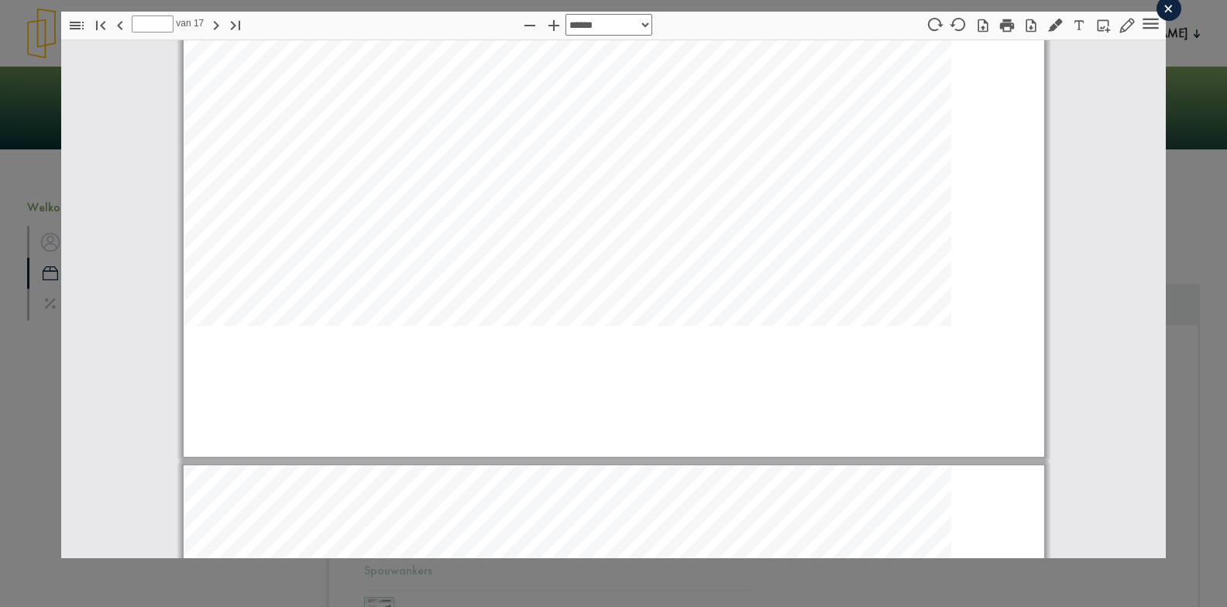
select select "******"
type input "*"
select select "******"
type input "**"
select select "******"
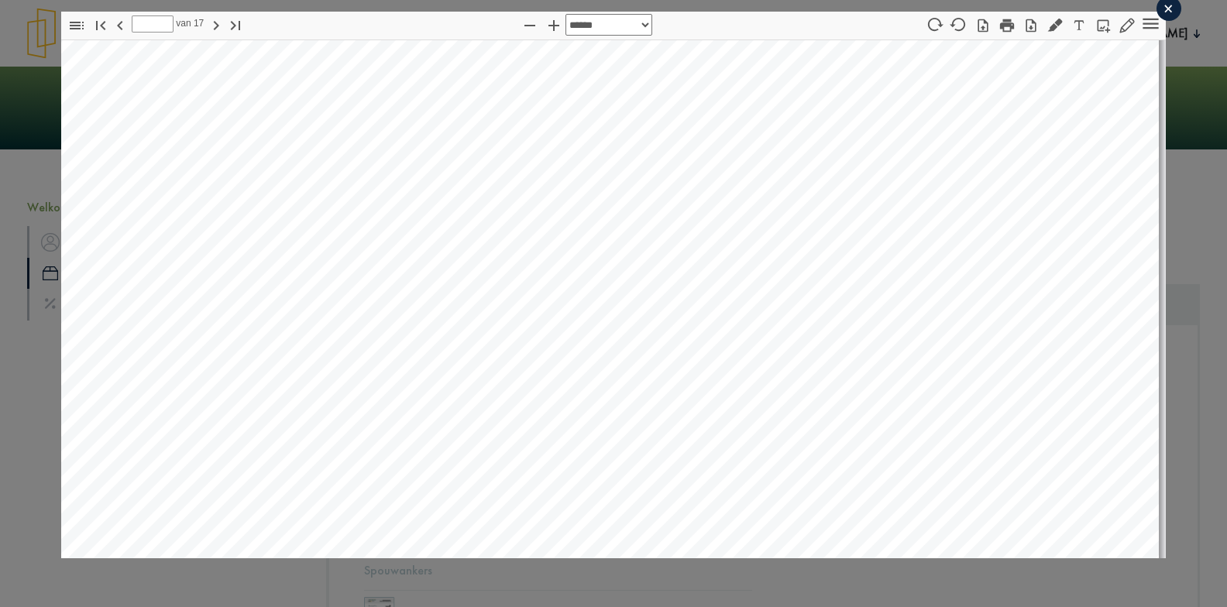
scroll to position [14705, 15]
